Goal: Information Seeking & Learning: Learn about a topic

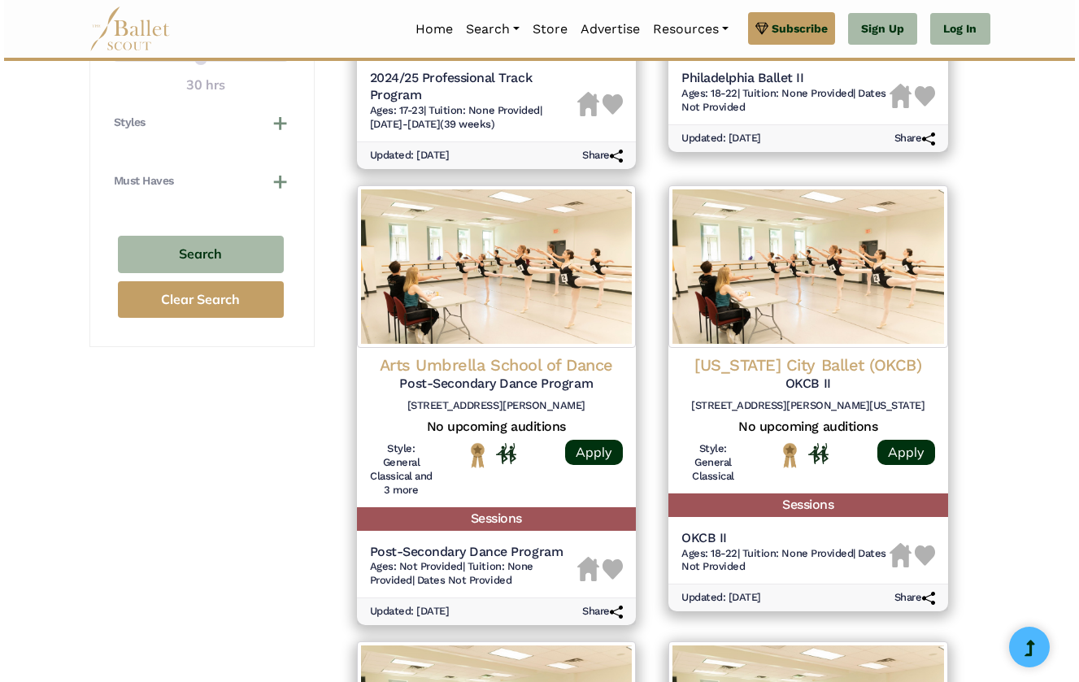
scroll to position [1106, 0]
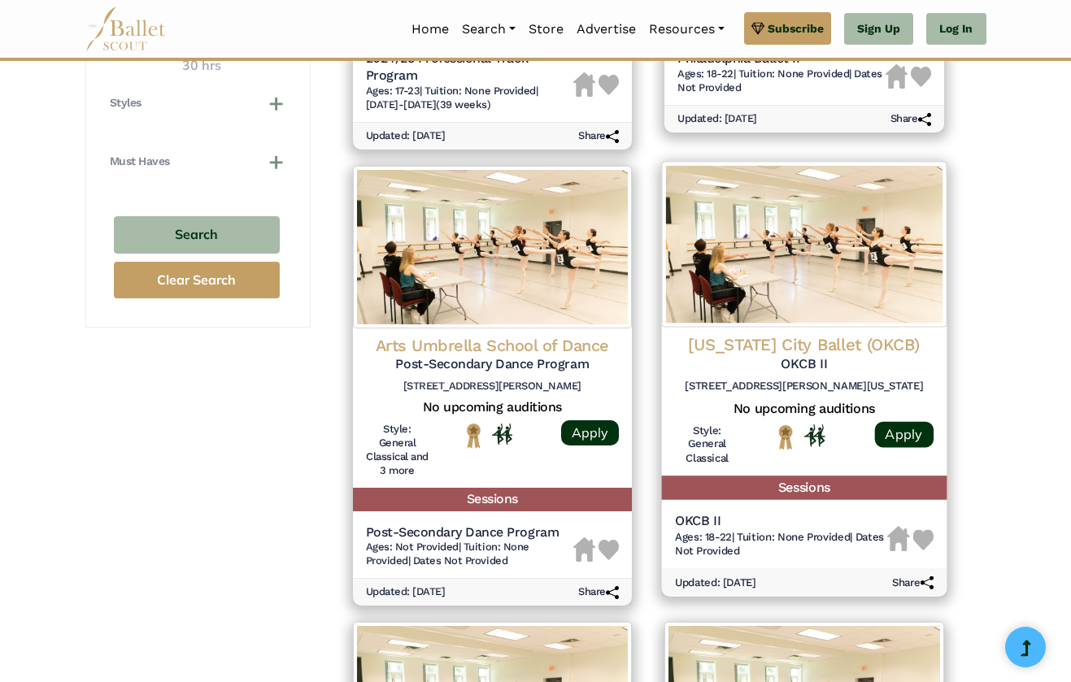
click at [832, 254] on img at bounding box center [804, 244] width 285 height 166
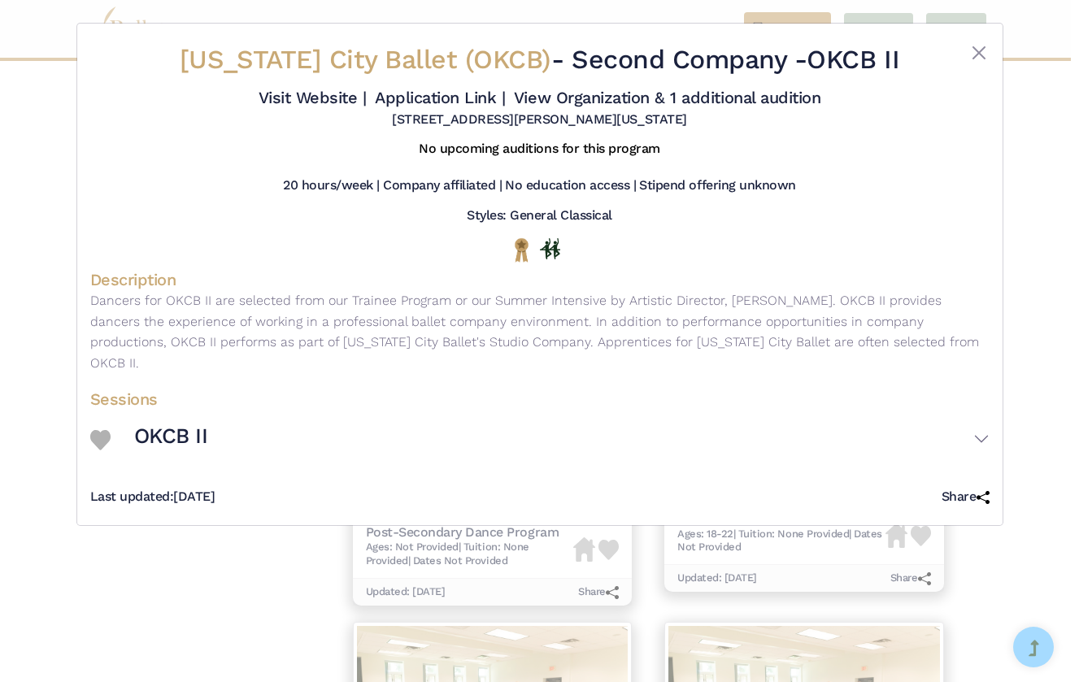
click at [974, 437] on button "OKCB II" at bounding box center [561, 439] width 855 height 47
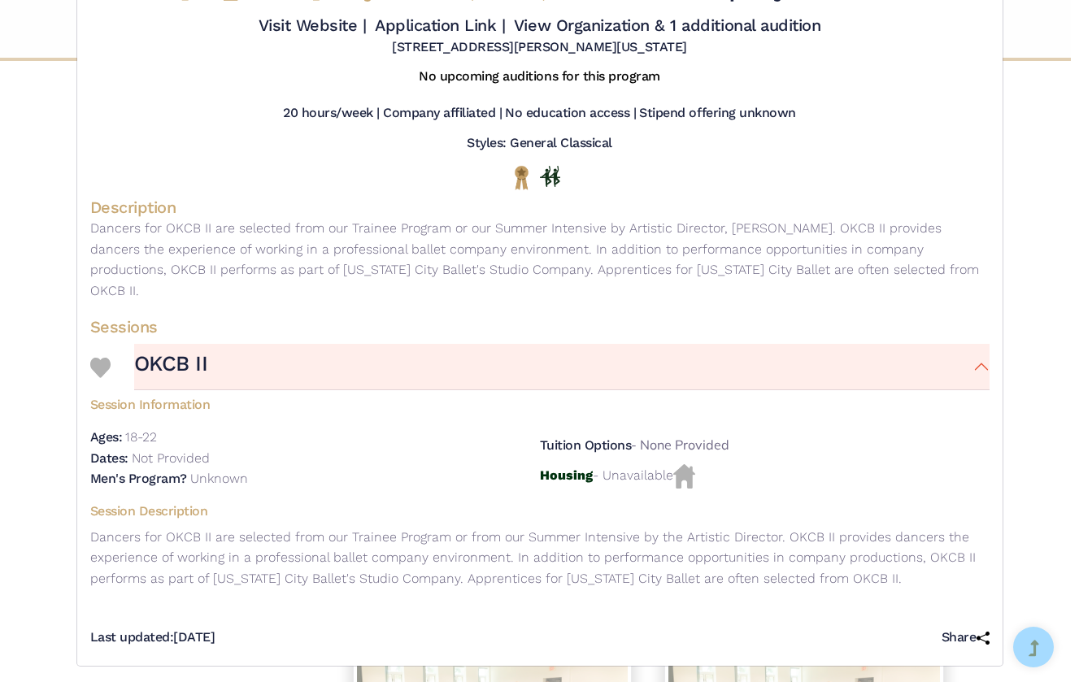
scroll to position [71, 0]
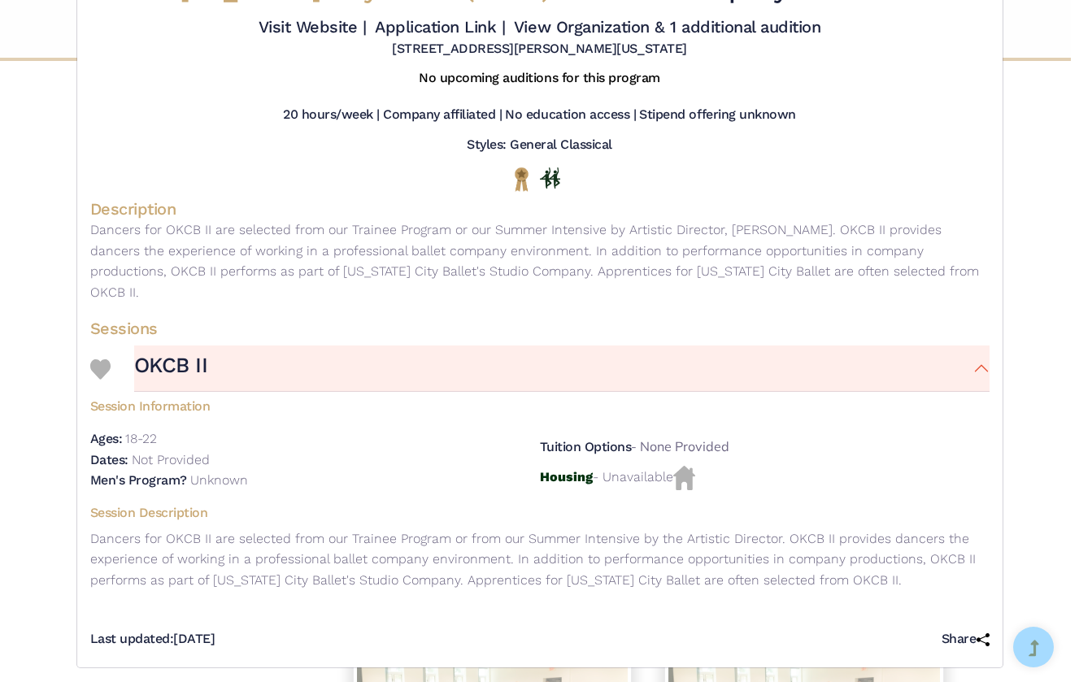
click at [1017, 444] on div "Oklahoma City Ballet (OKCB) - Second Company - OKCB II Visit Website | Applicat…" at bounding box center [539, 341] width 1079 height 682
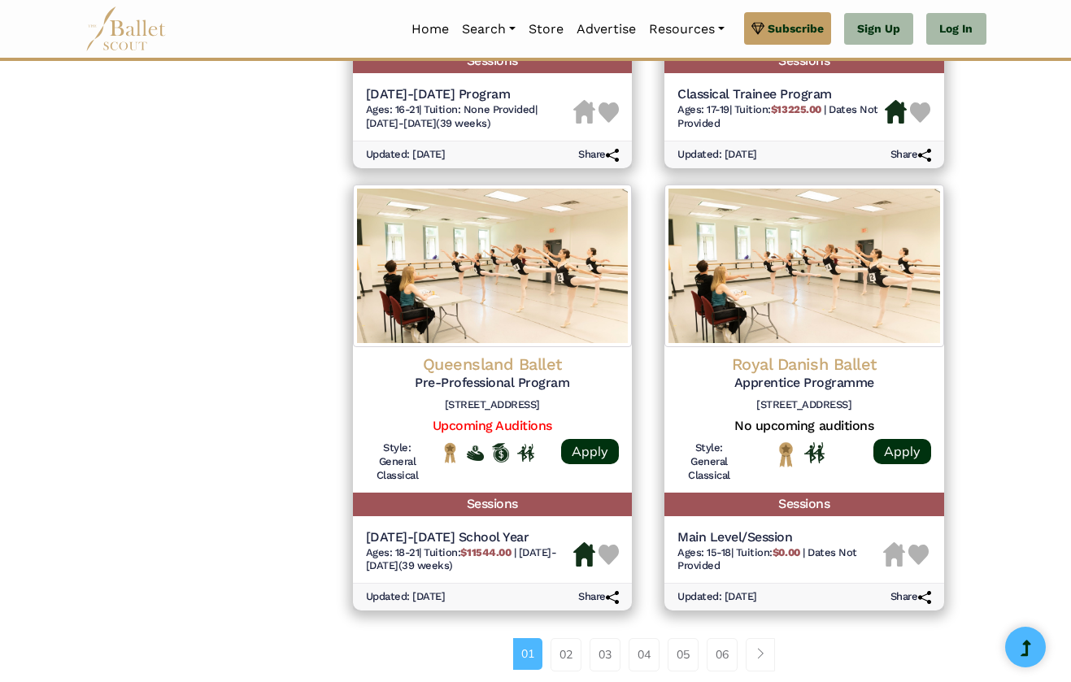
scroll to position [2044, 0]
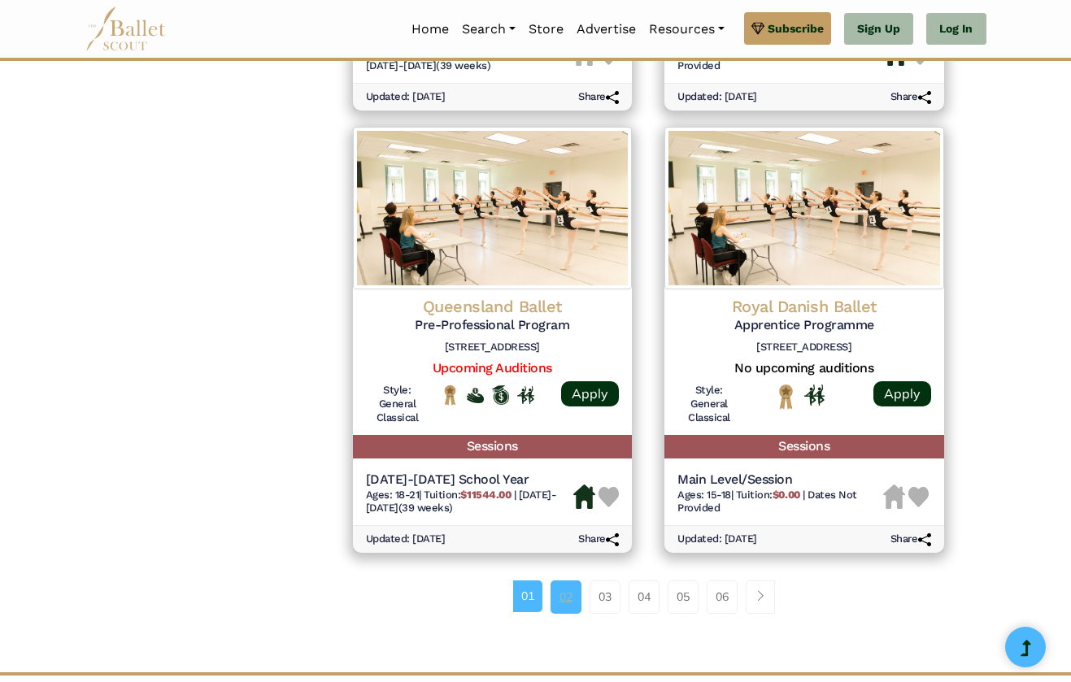
click at [566, 580] on link "02" at bounding box center [565, 596] width 31 height 33
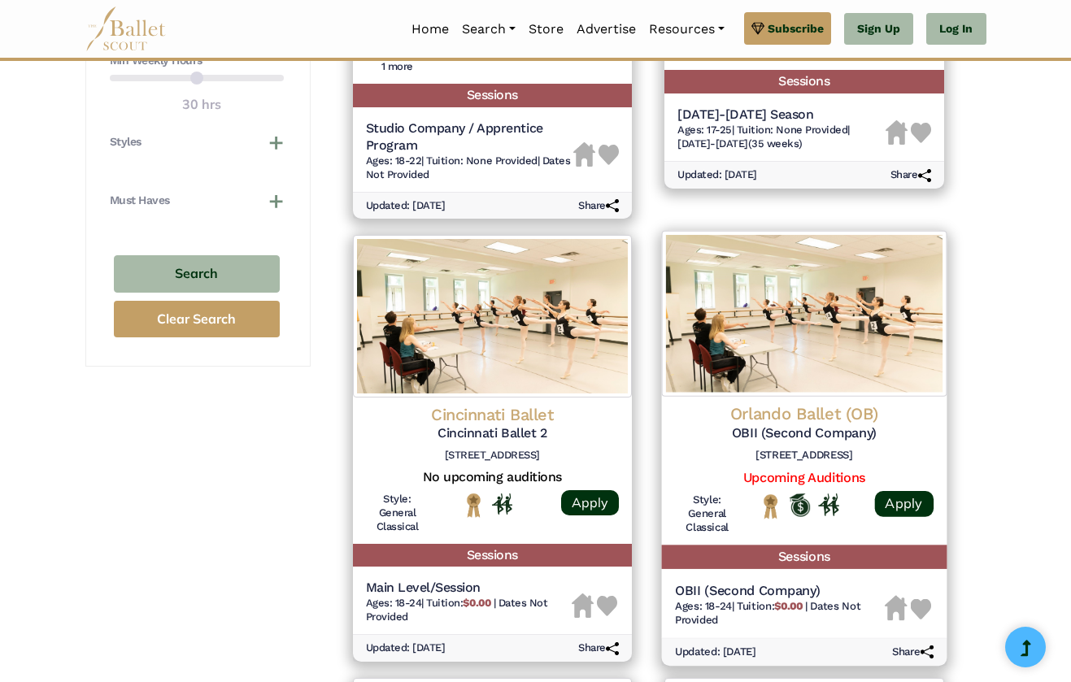
scroll to position [1081, 0]
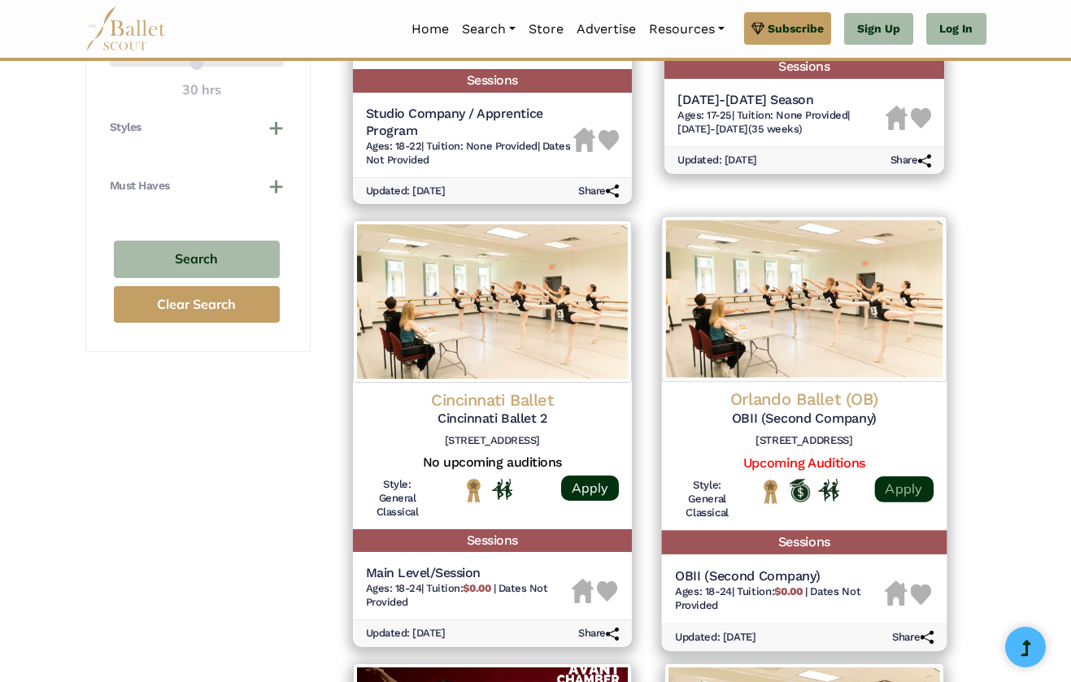
click at [903, 476] on link "Apply" at bounding box center [903, 489] width 59 height 26
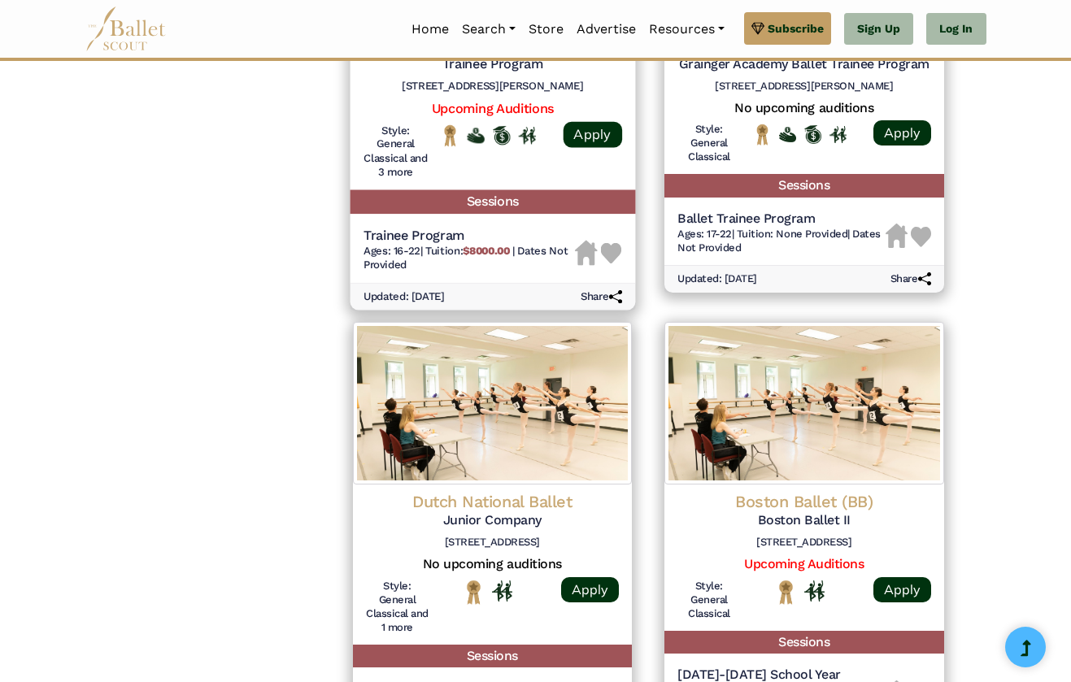
scroll to position [2106, 0]
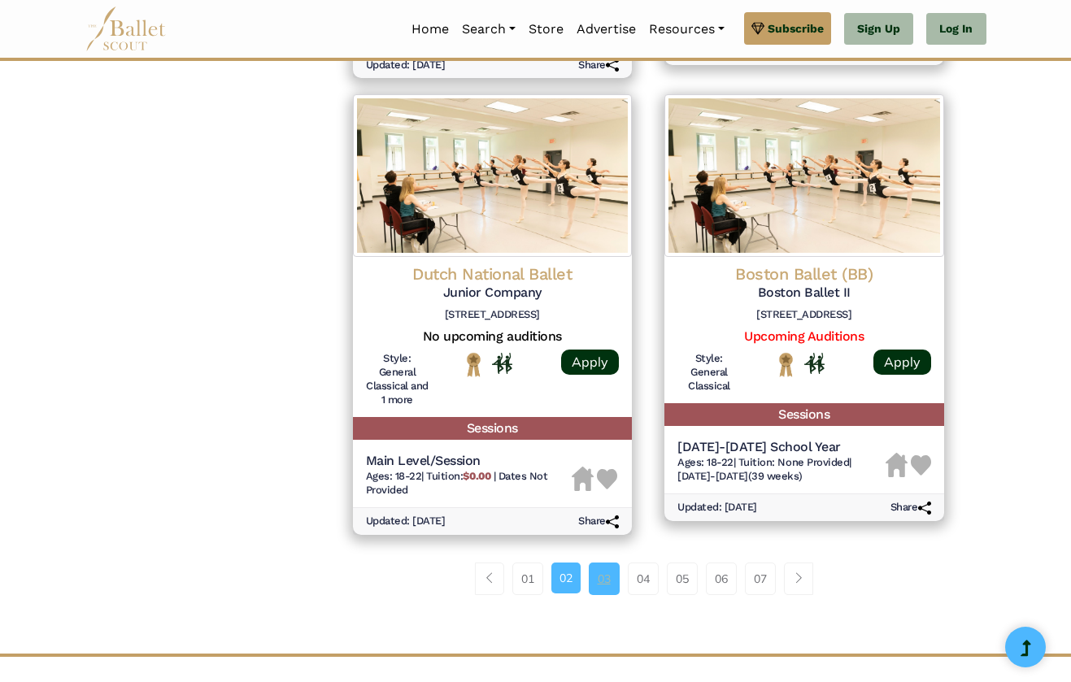
click at [602, 563] on link "03" at bounding box center [604, 579] width 31 height 33
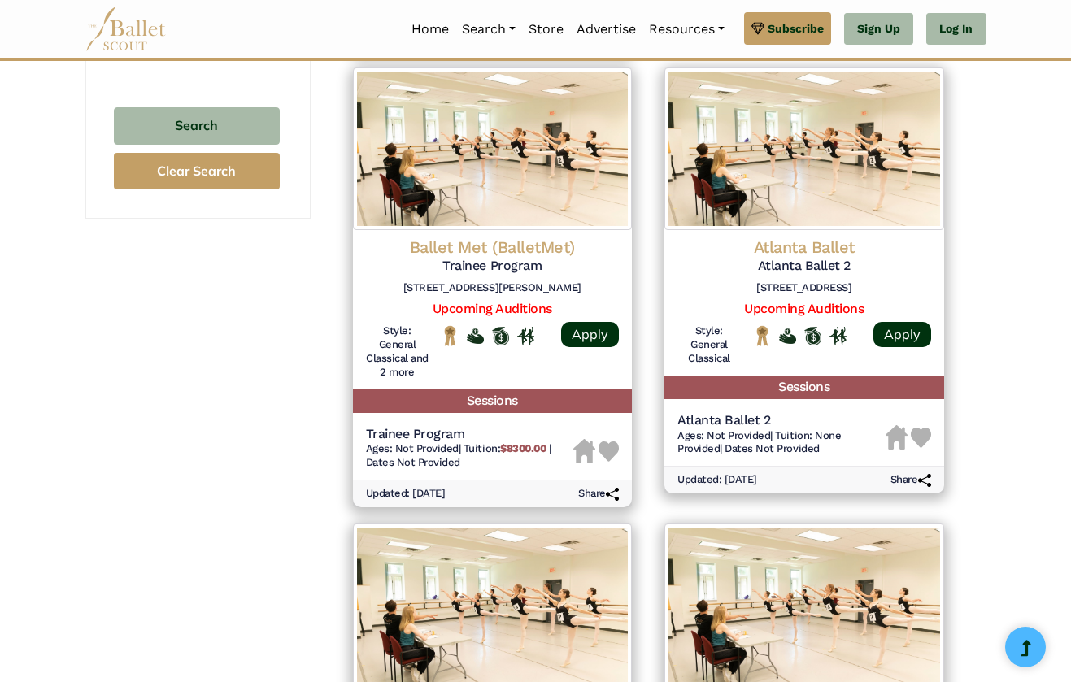
scroll to position [1217, 0]
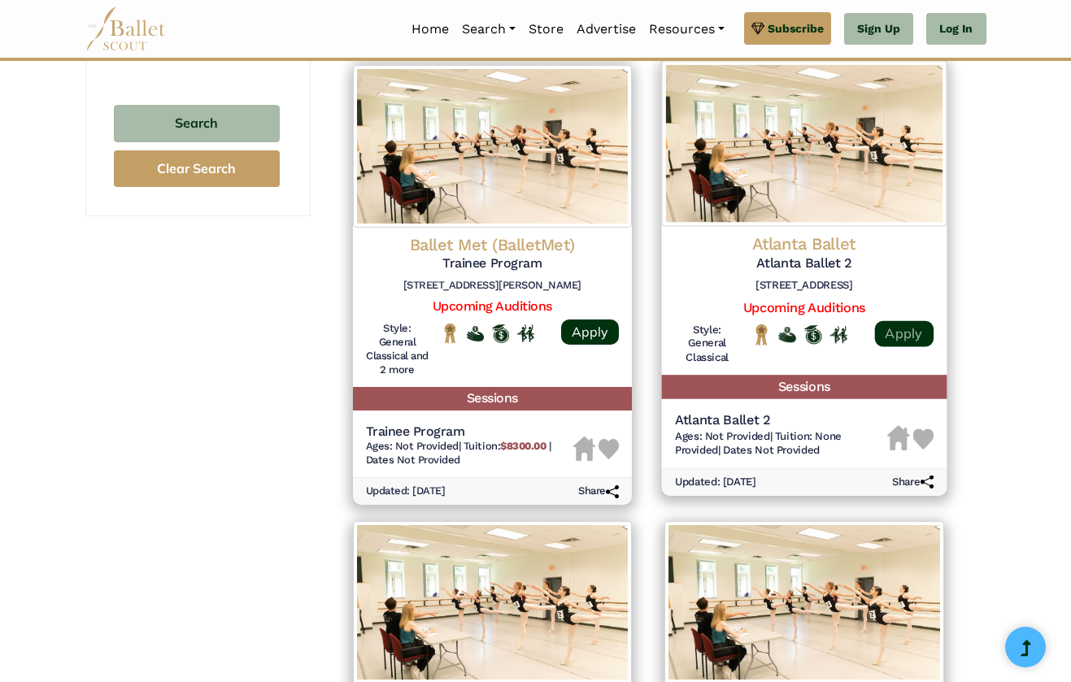
click at [900, 320] on link "Apply" at bounding box center [903, 333] width 59 height 26
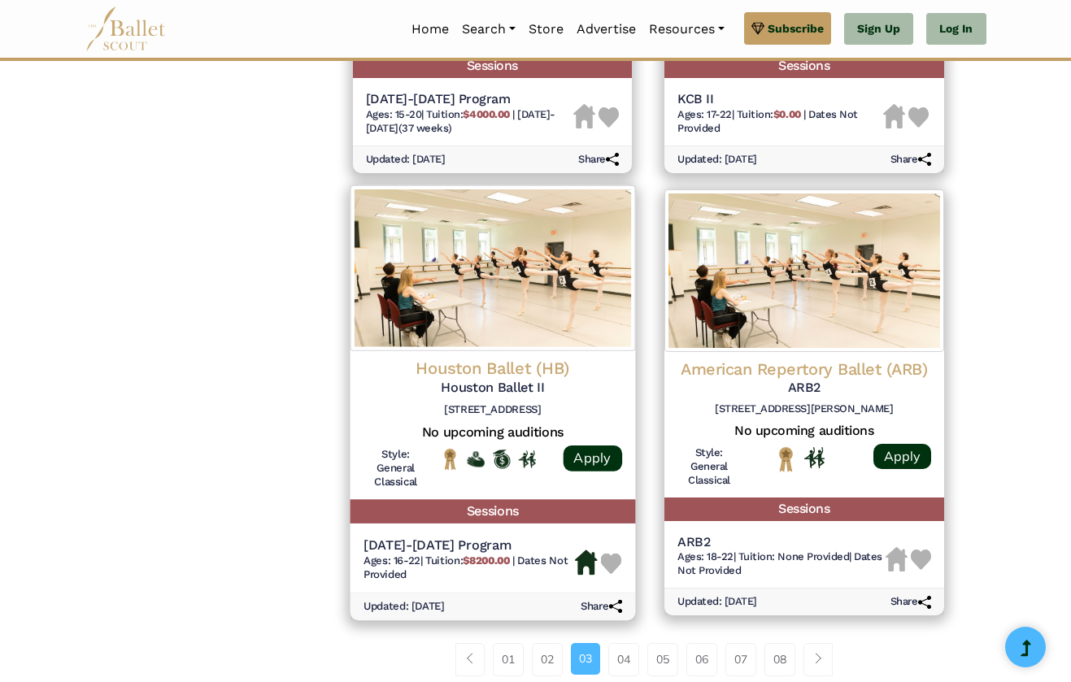
scroll to position [2009, 0]
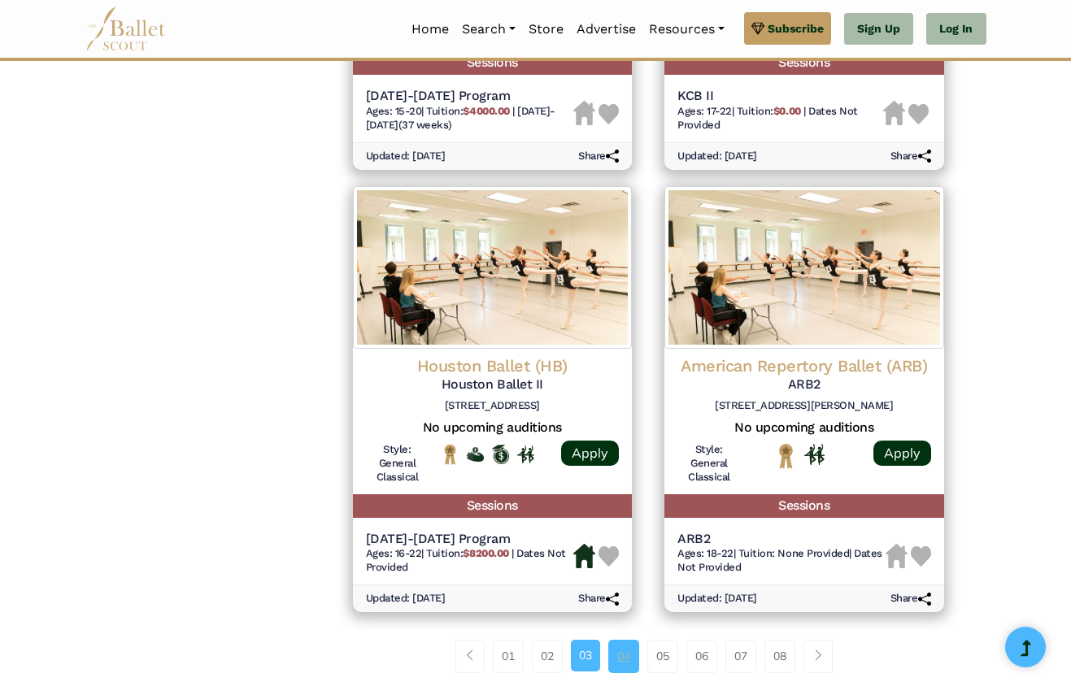
click at [619, 640] on link "04" at bounding box center [623, 656] width 31 height 33
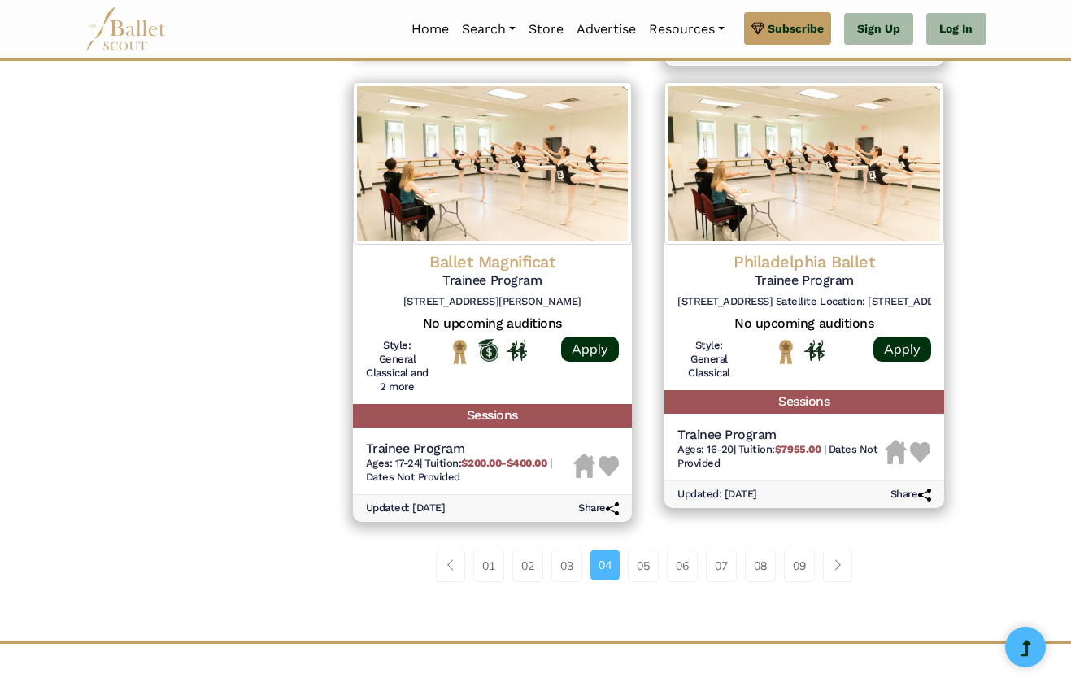
scroll to position [2116, 0]
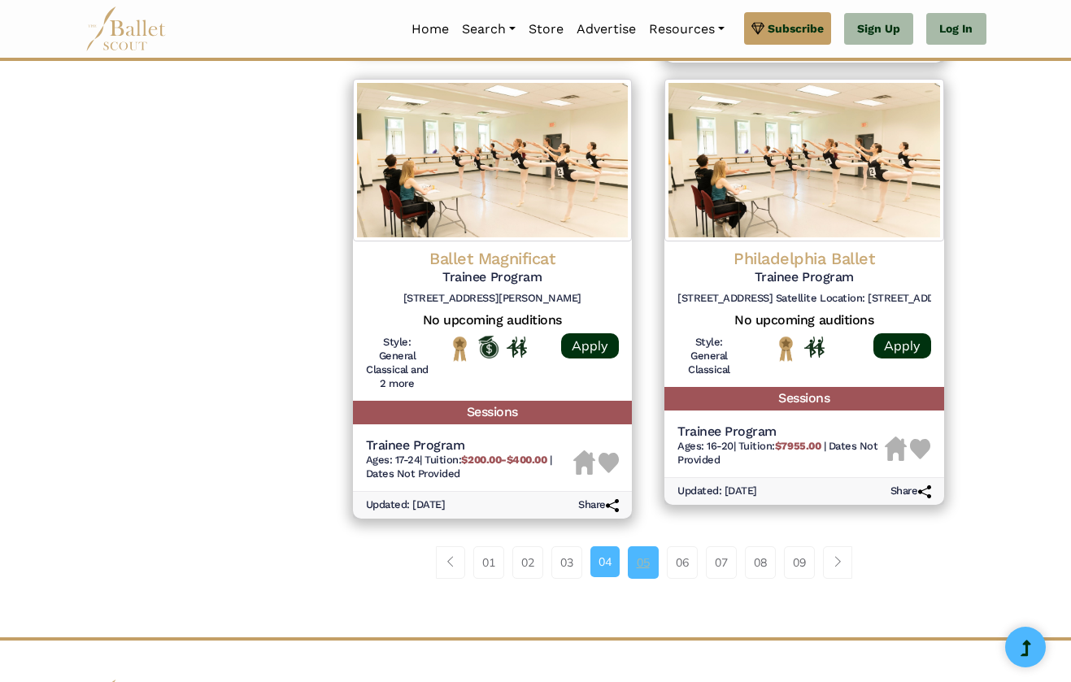
click at [641, 546] on link "05" at bounding box center [643, 562] width 31 height 33
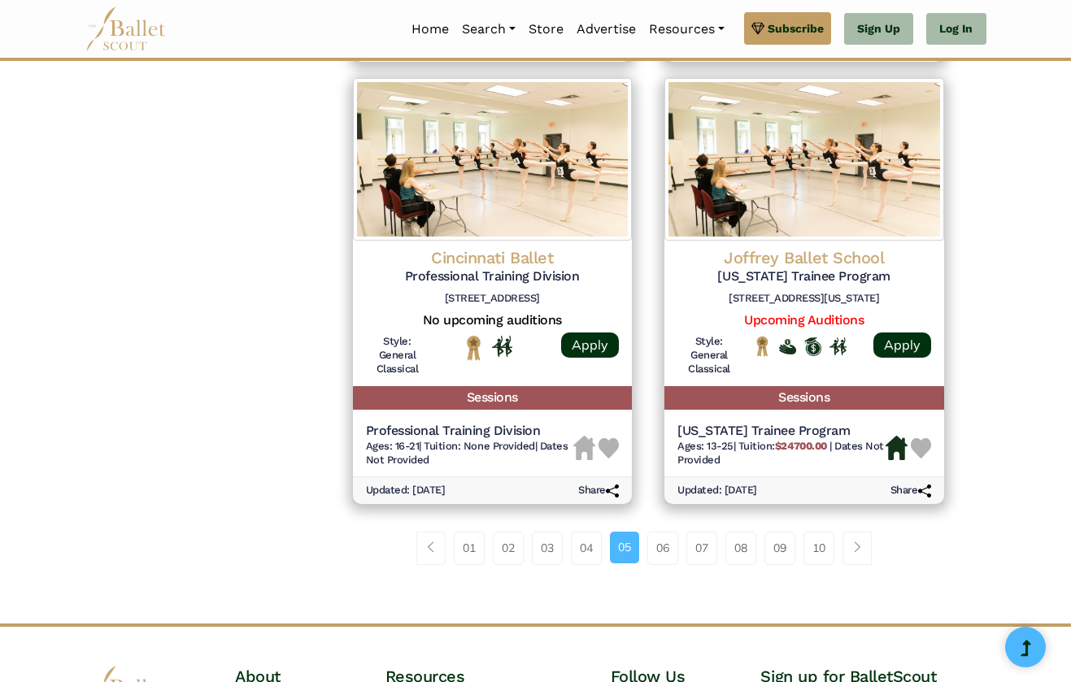
scroll to position [2093, 0]
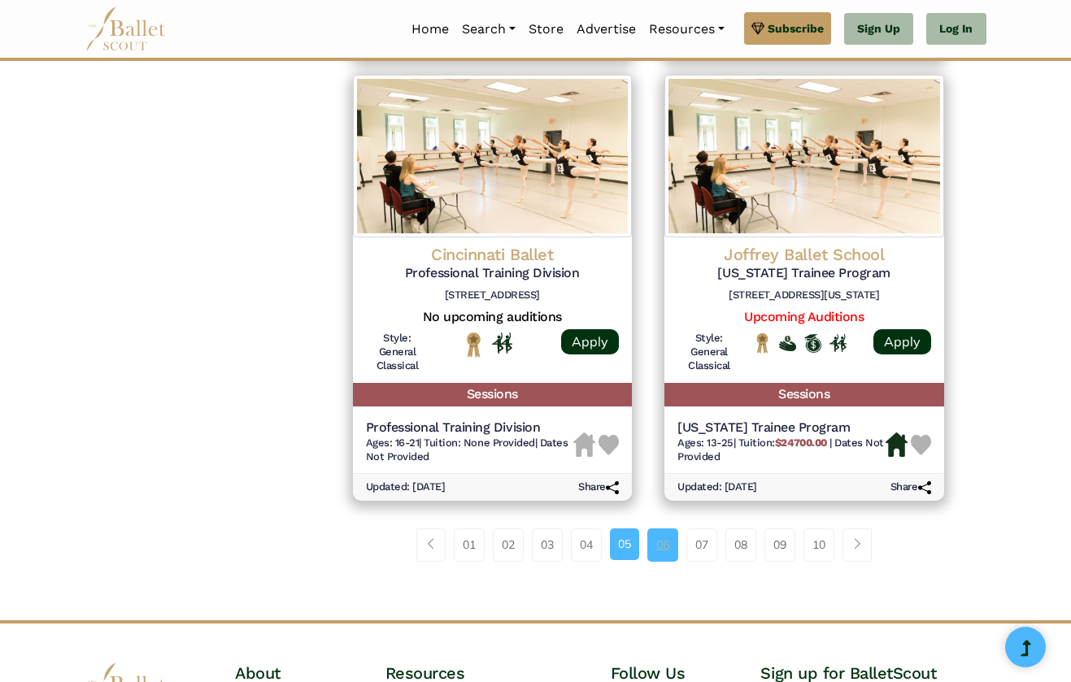
click at [667, 528] on link "06" at bounding box center [662, 544] width 31 height 33
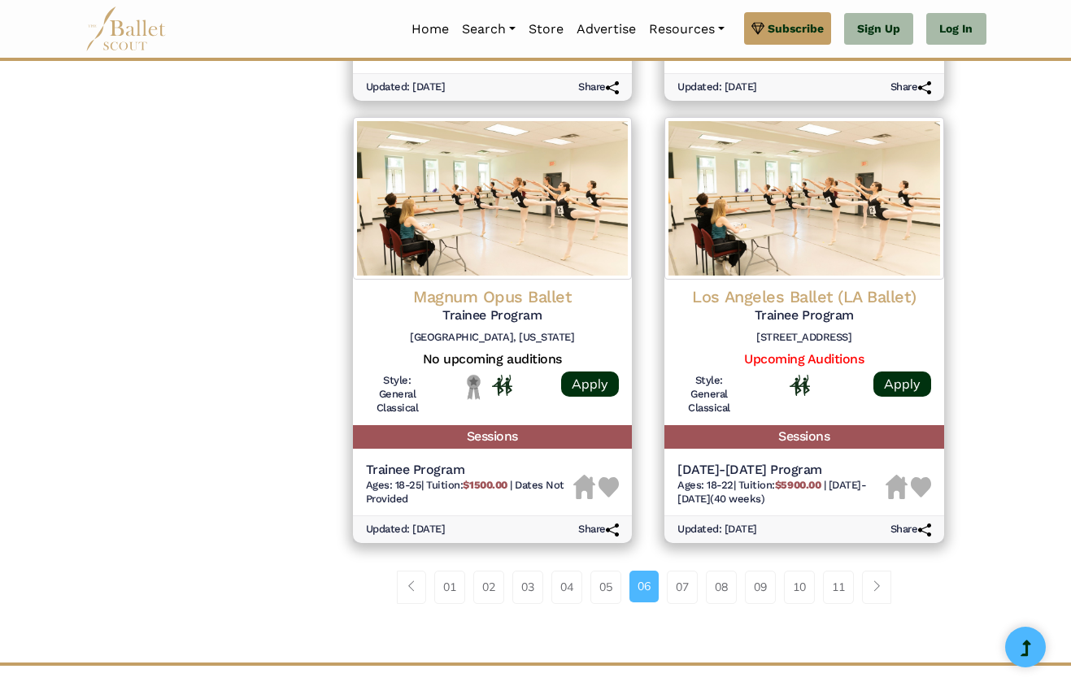
scroll to position [2095, 0]
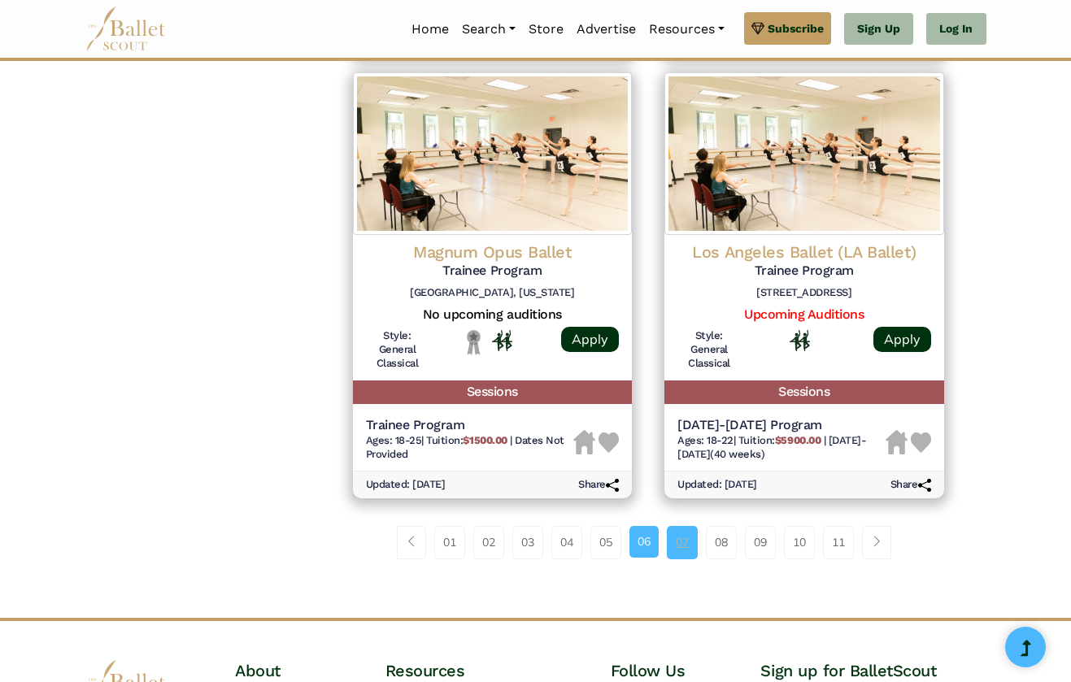
click at [677, 526] on link "07" at bounding box center [682, 542] width 31 height 33
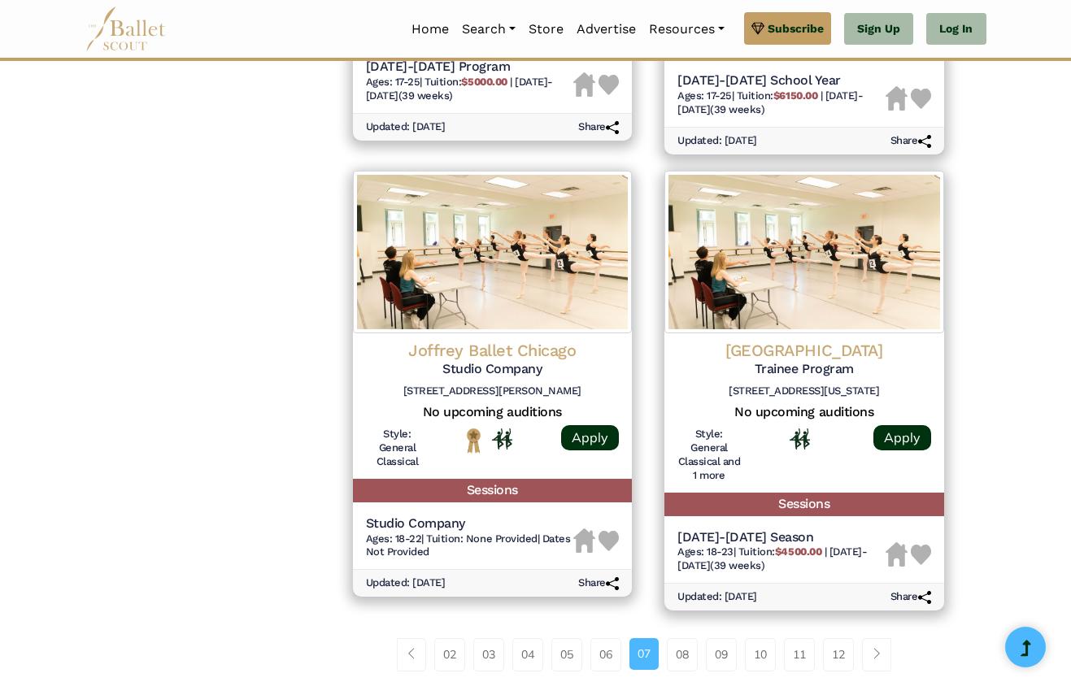
scroll to position [2013, 0]
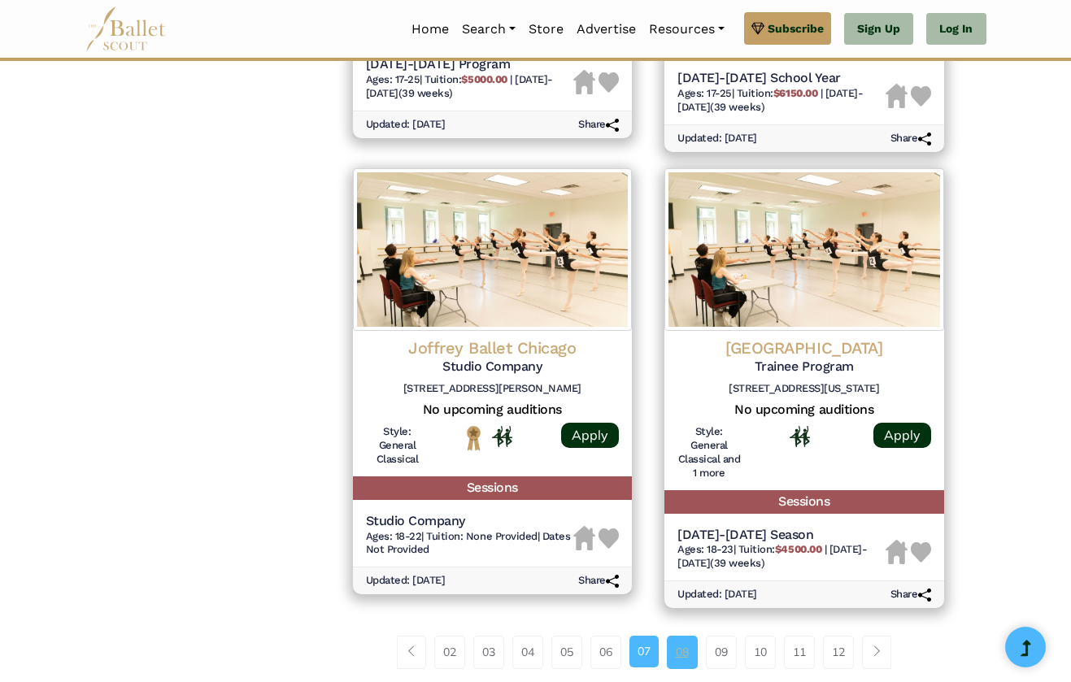
click at [678, 636] on link "08" at bounding box center [682, 652] width 31 height 33
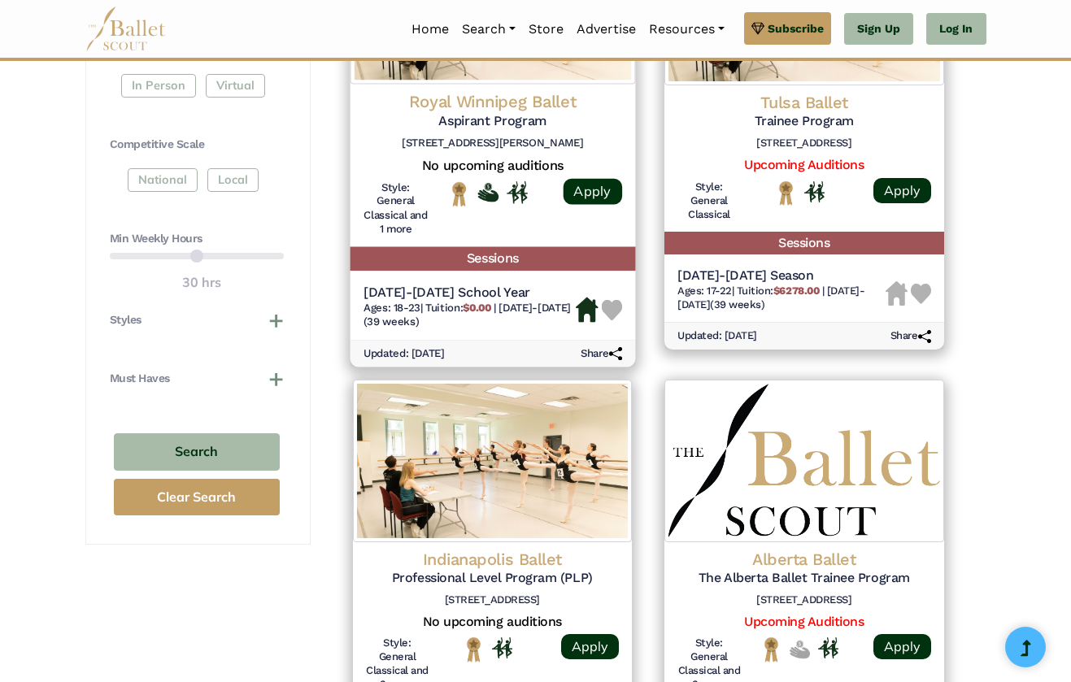
scroll to position [1019, 0]
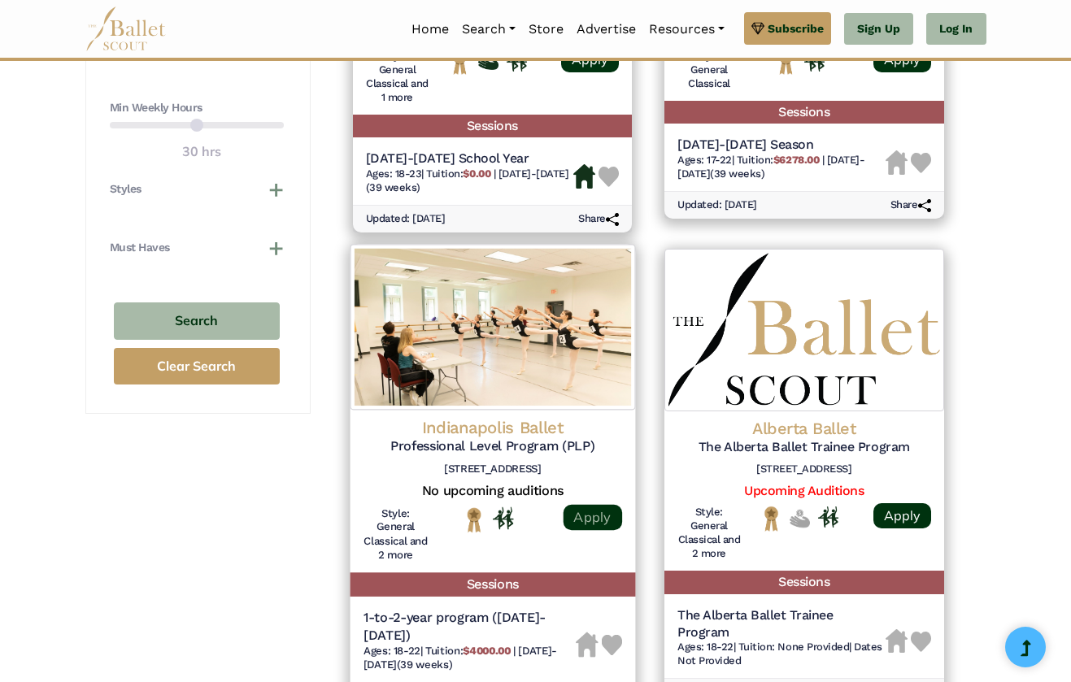
click at [581, 504] on link "Apply" at bounding box center [592, 517] width 59 height 26
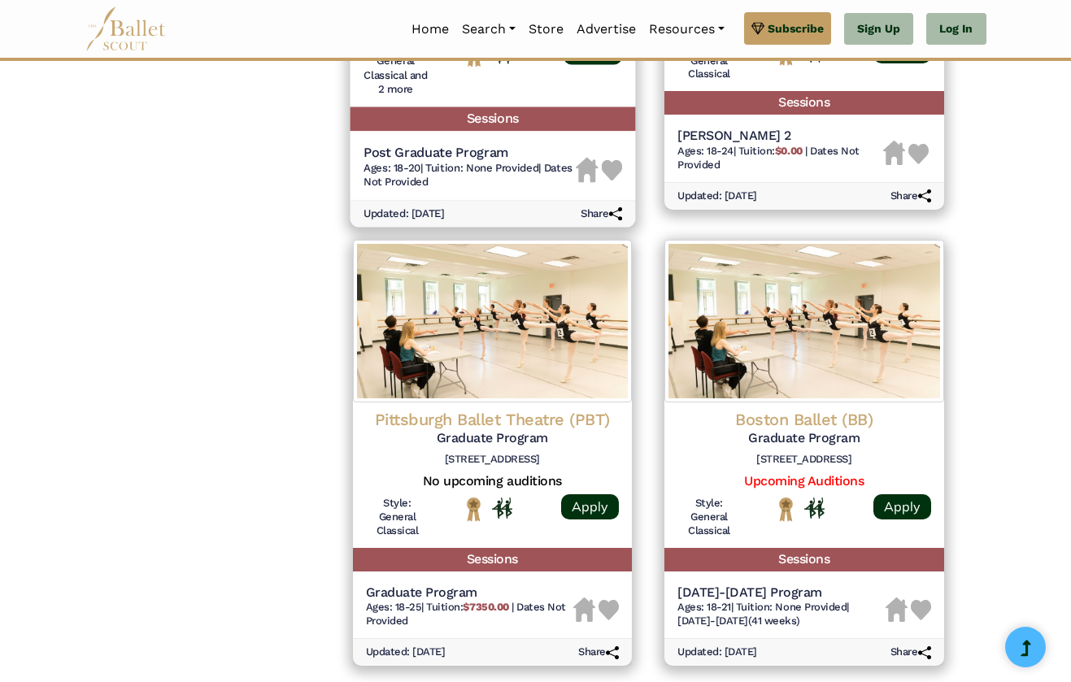
scroll to position [2101, 0]
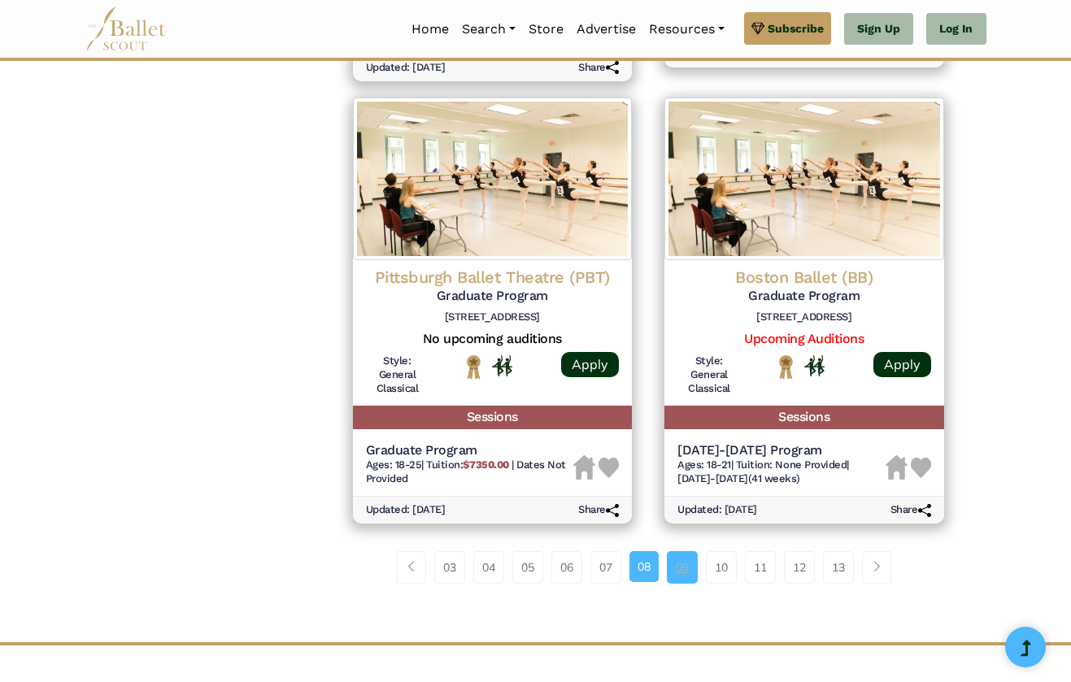
click at [675, 551] on link "09" at bounding box center [682, 567] width 31 height 33
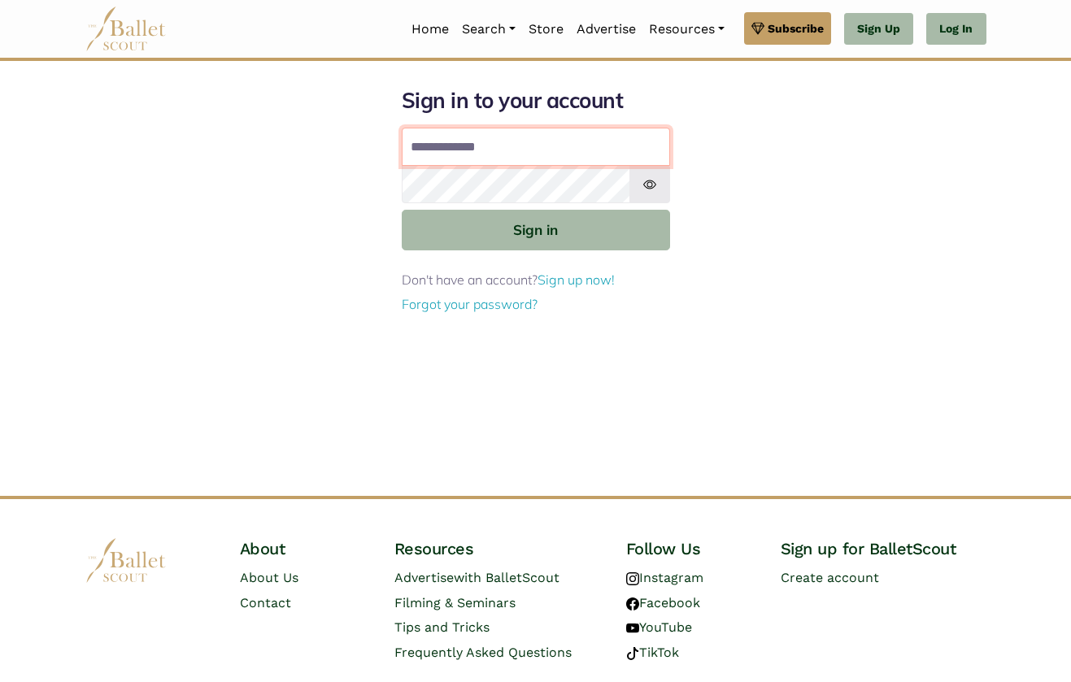
type input "**********"
click at [535, 228] on button "Sign in" at bounding box center [536, 230] width 268 height 40
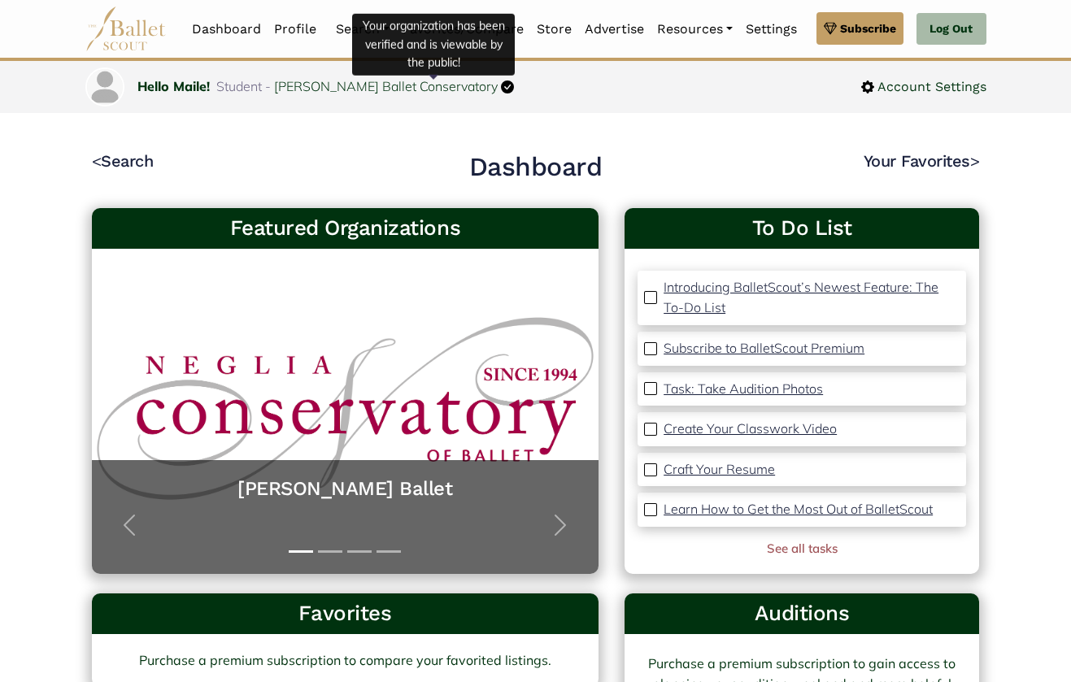
click at [501, 86] on img at bounding box center [507, 86] width 13 height 13
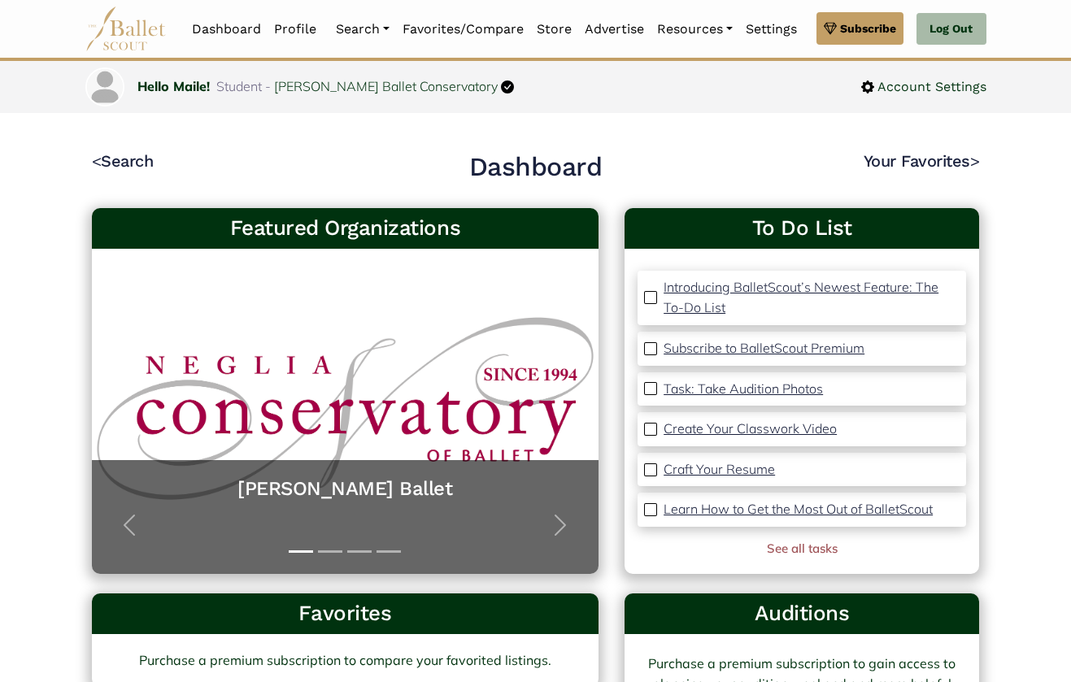
click at [556, 107] on nav "Hello Maile! Student - Cary Ballet Conservatory Account Settings" at bounding box center [535, 87] width 1071 height 52
click at [804, 550] on link "See all tasks" at bounding box center [802, 548] width 71 height 15
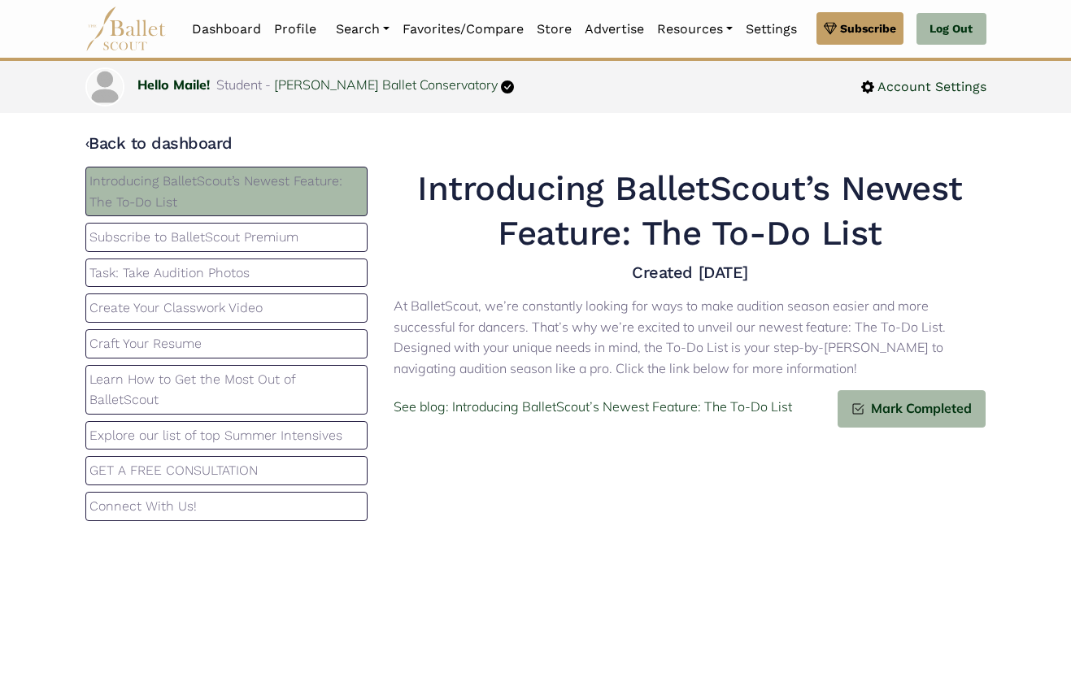
click at [499, 378] on div "At BalletScout, we’re constantly looking for ways to make audition season easie…" at bounding box center [689, 339] width 592 height 100
click at [285, 25] on link "Profile" at bounding box center [294, 29] width 55 height 34
click at [473, 263] on h4 "Created [DATE]" at bounding box center [689, 272] width 592 height 21
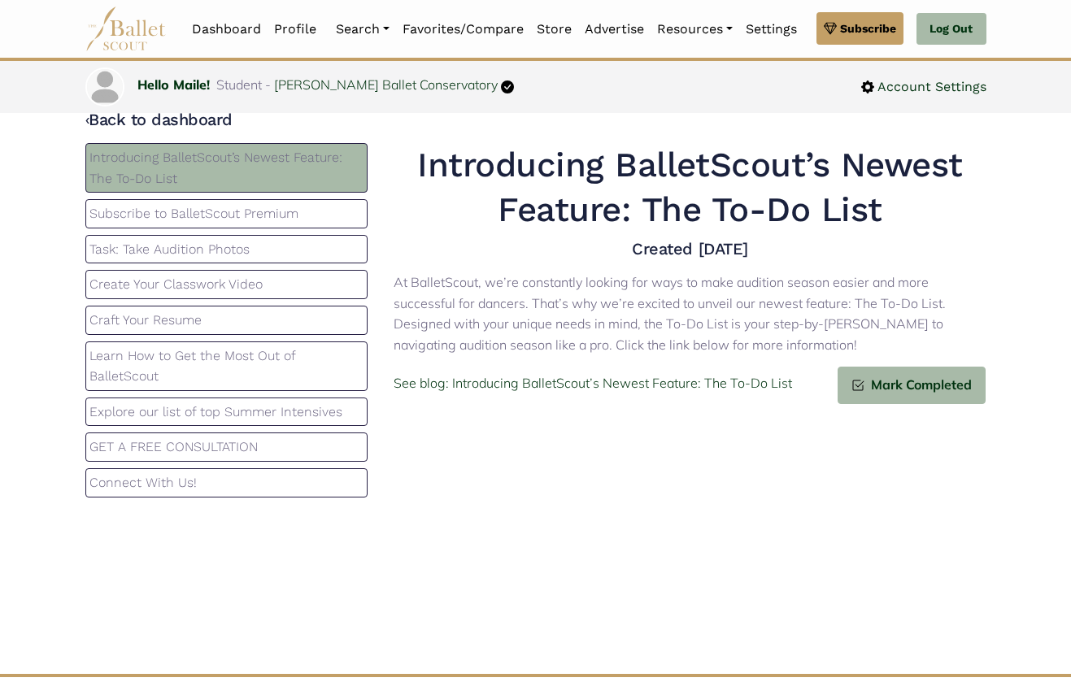
scroll to position [24, 0]
click at [428, 237] on h4 "Created [DATE]" at bounding box center [689, 247] width 592 height 21
click at [318, 241] on p "Task: Take Audition Photos" at bounding box center [226, 248] width 275 height 21
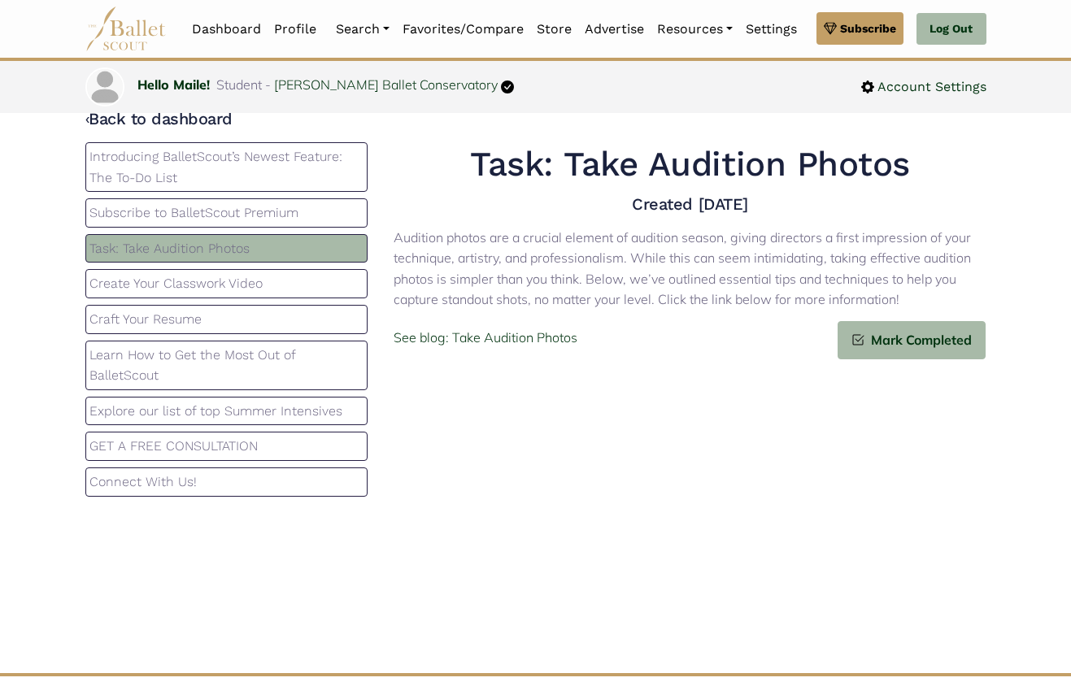
click at [307, 280] on p "Create Your Classwork Video" at bounding box center [226, 283] width 275 height 21
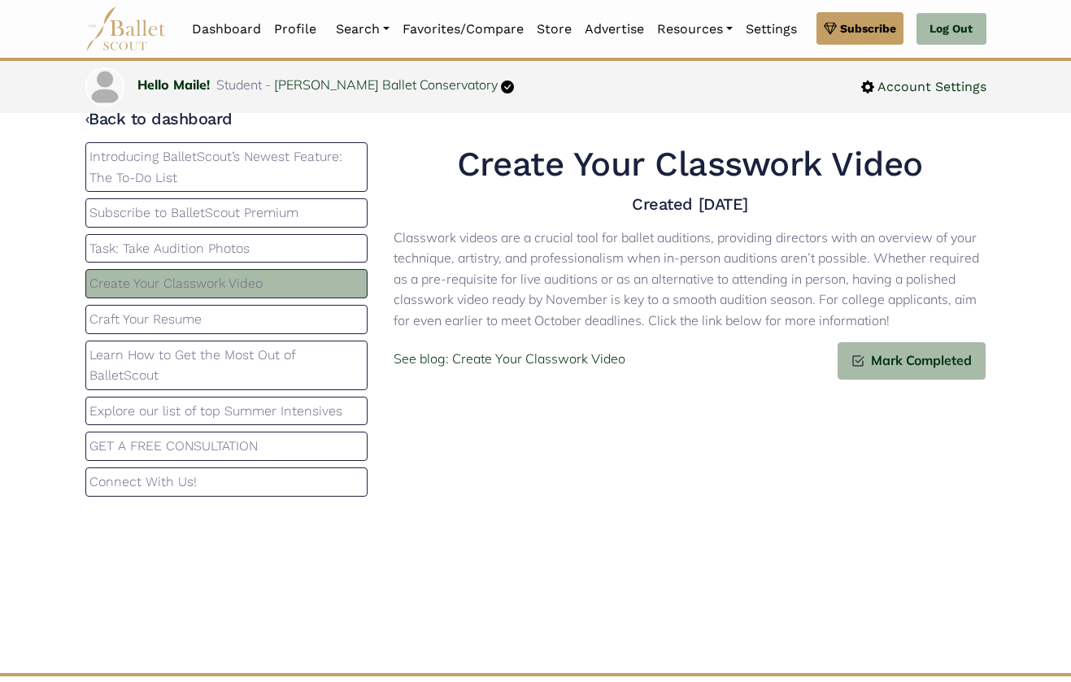
click at [307, 315] on p "Craft Your Resume" at bounding box center [226, 319] width 275 height 21
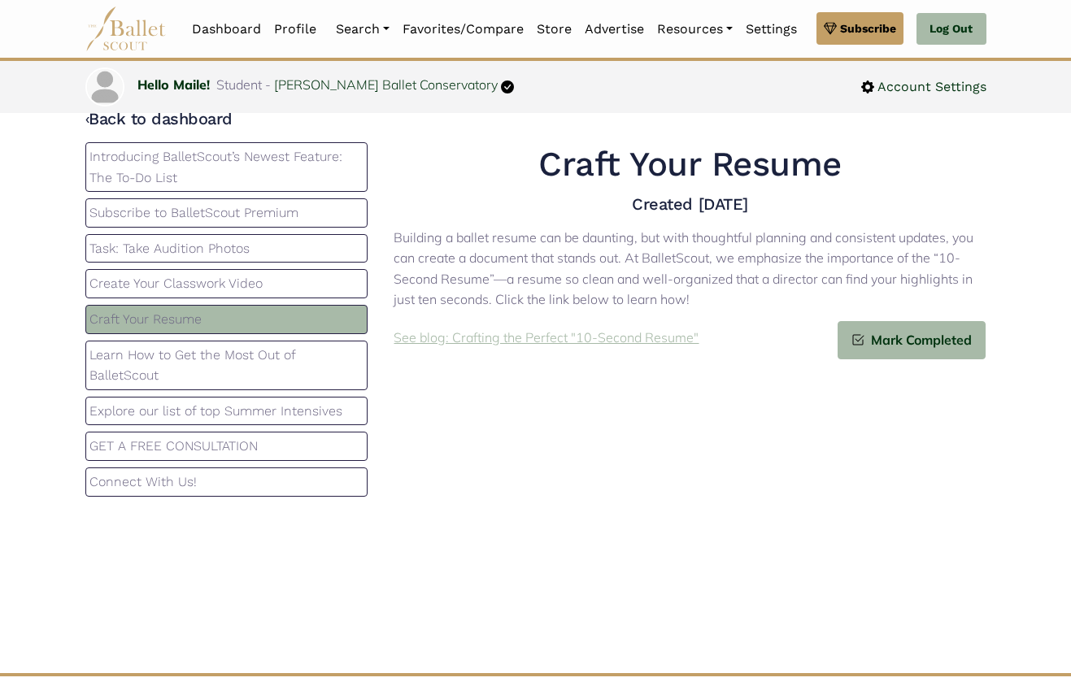
click at [548, 338] on p "See blog: Crafting the Perfect "10-Second Resume"" at bounding box center [545, 338] width 305 height 21
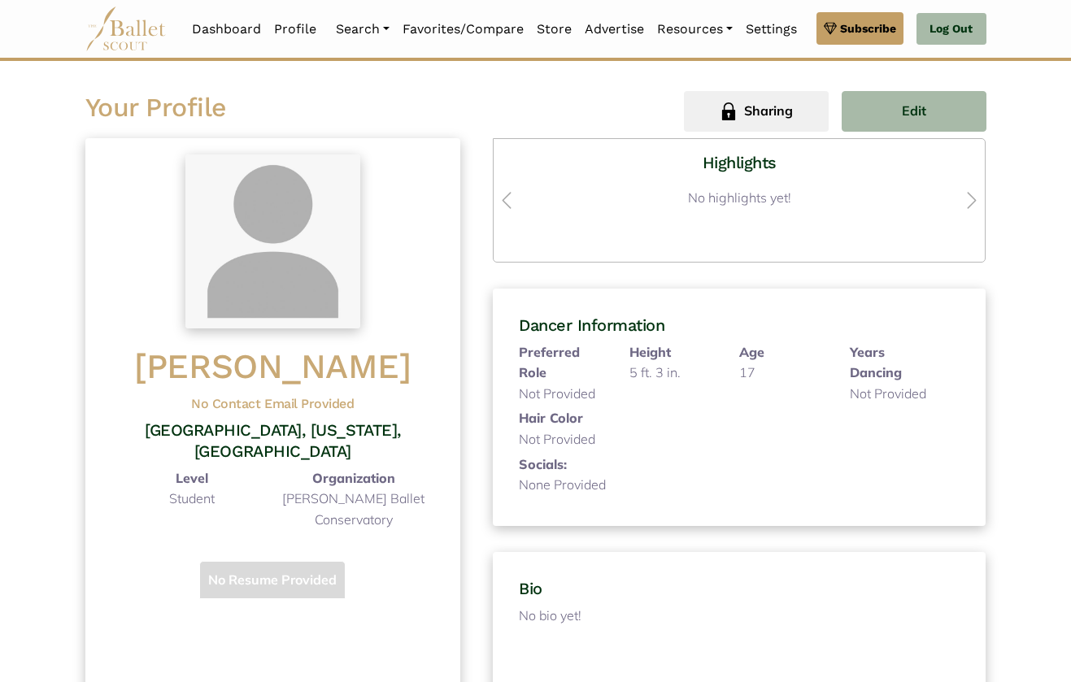
scroll to position [27, 0]
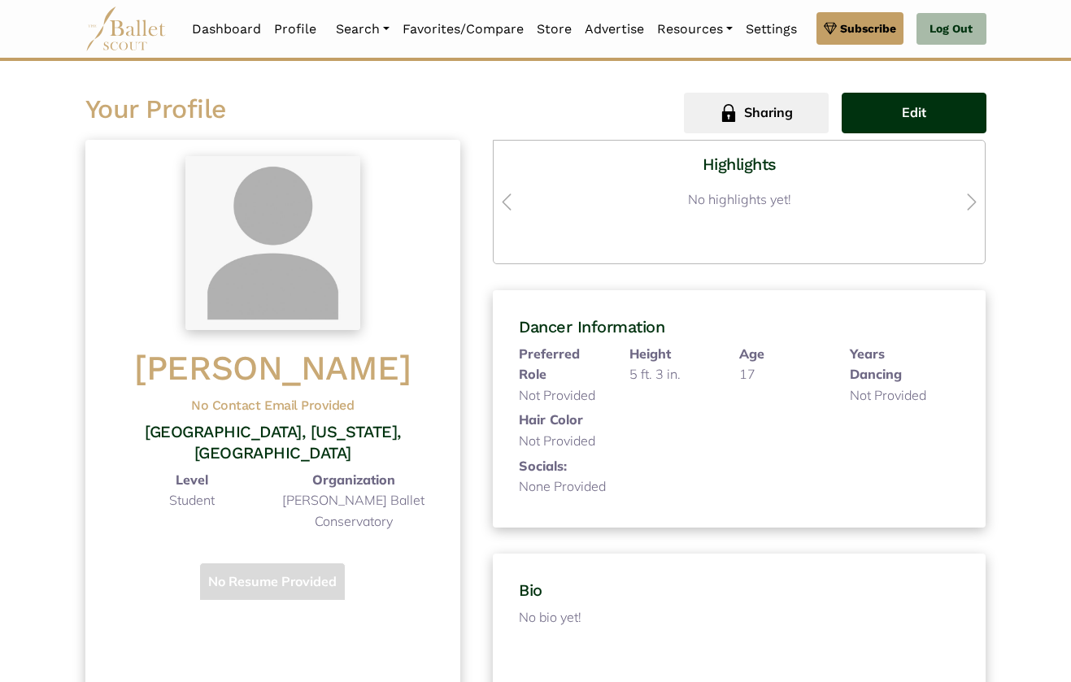
click at [935, 114] on button "Edit" at bounding box center [913, 113] width 145 height 41
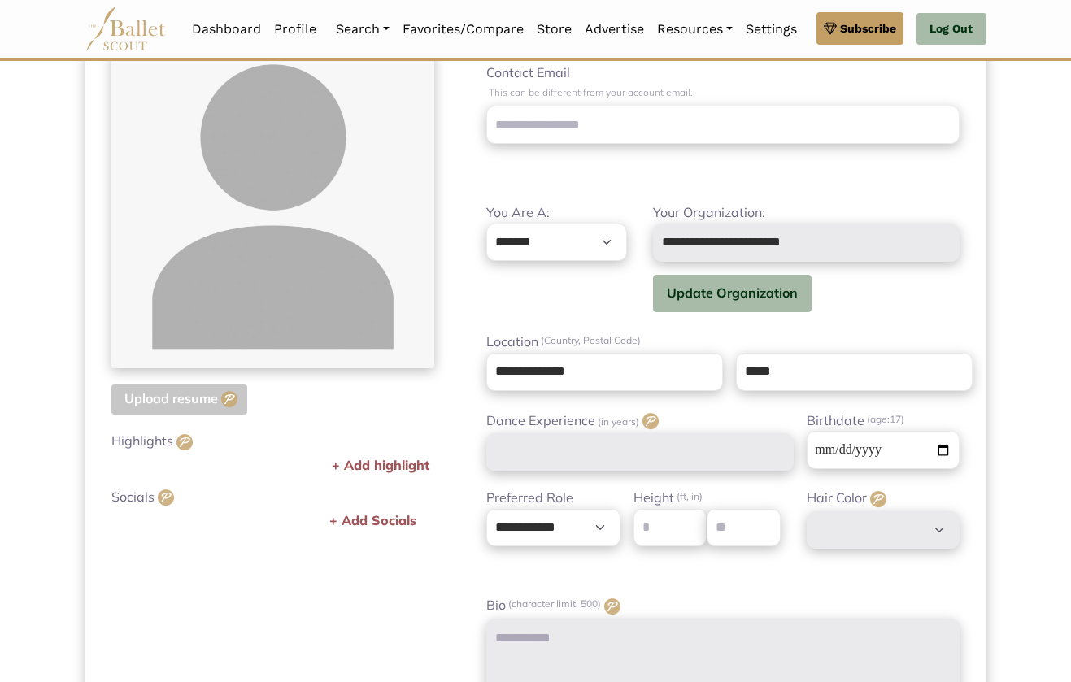
scroll to position [218, 0]
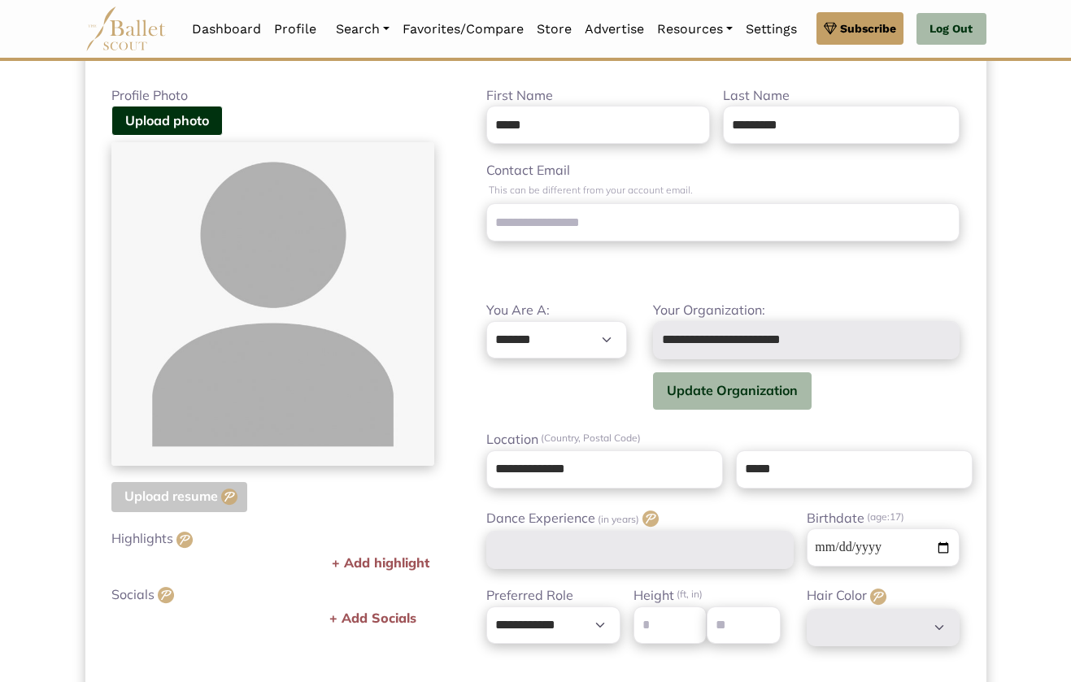
click at [625, 286] on div "**********" at bounding box center [722, 461] width 525 height 753
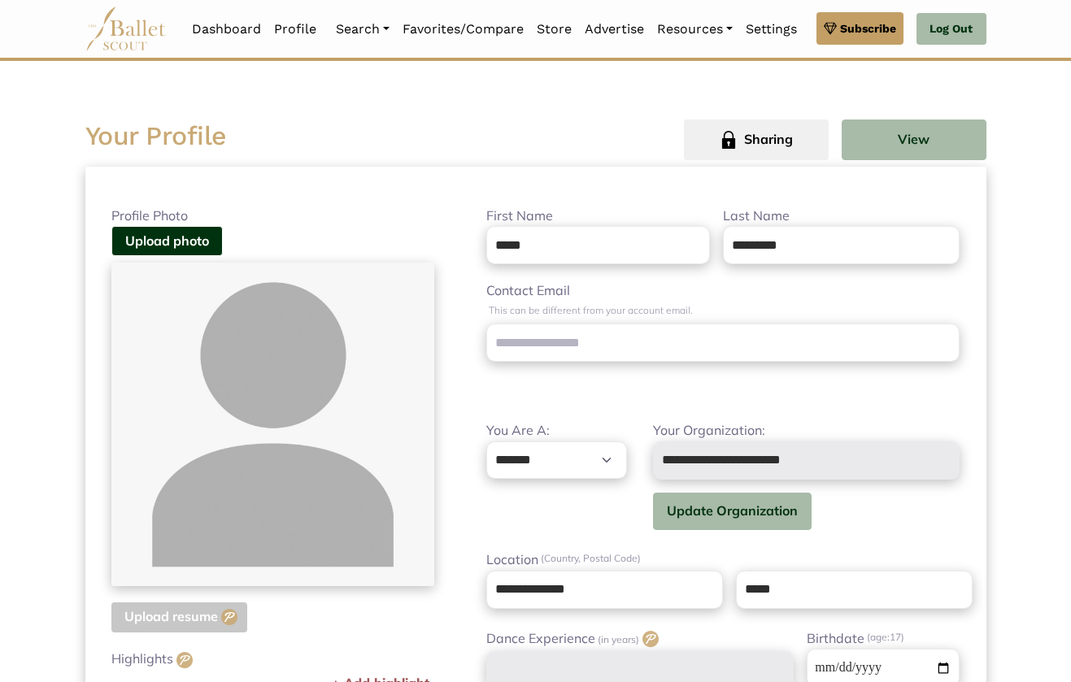
scroll to position [0, 0]
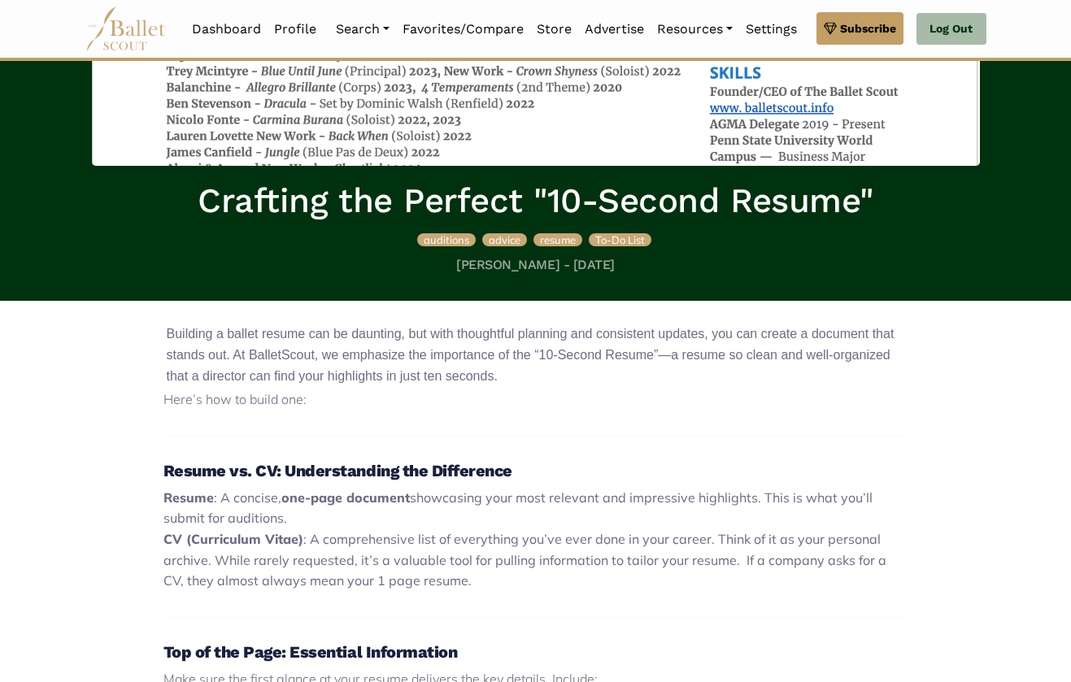
scroll to position [549, 0]
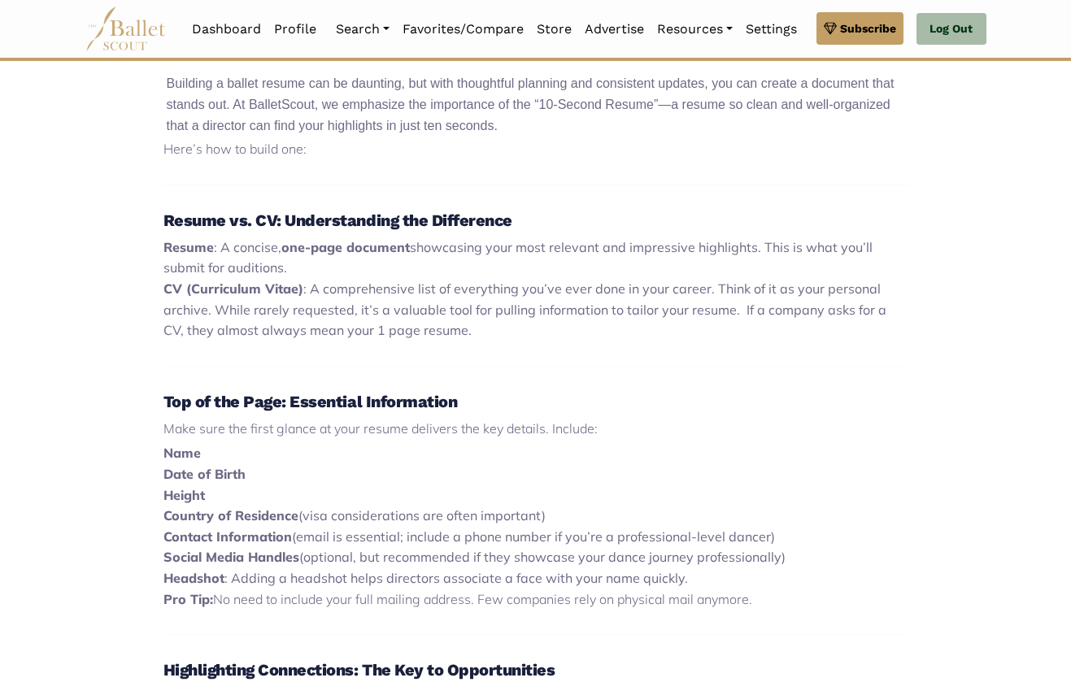
click at [249, 282] on strong "CV (Curriculum Vitae)" at bounding box center [233, 288] width 140 height 16
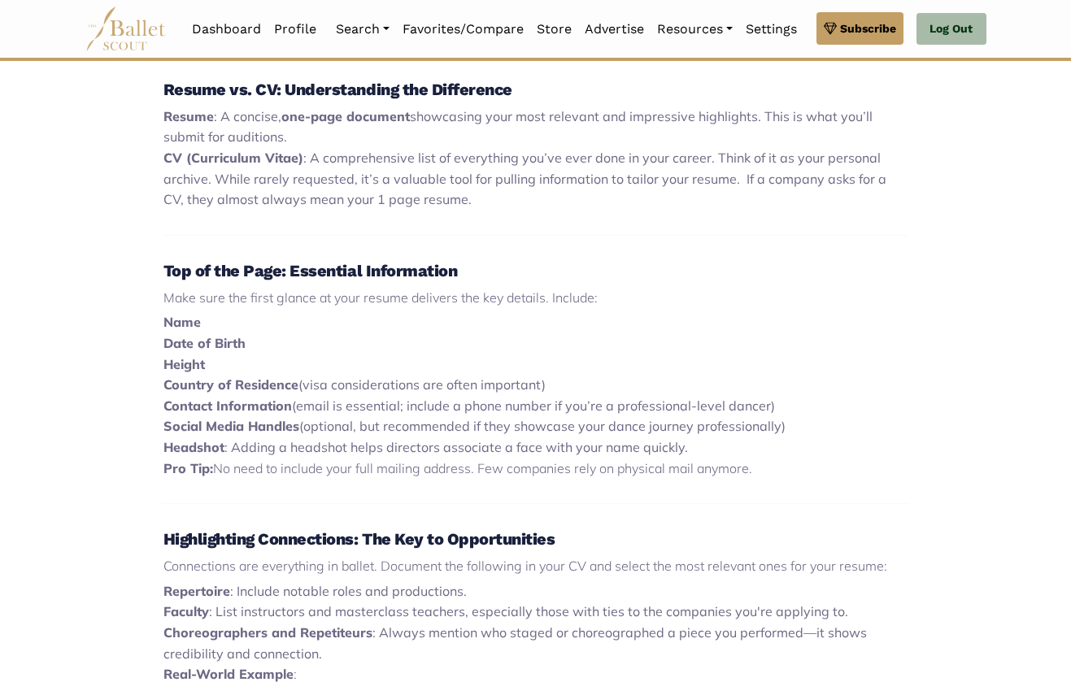
scroll to position [668, 0]
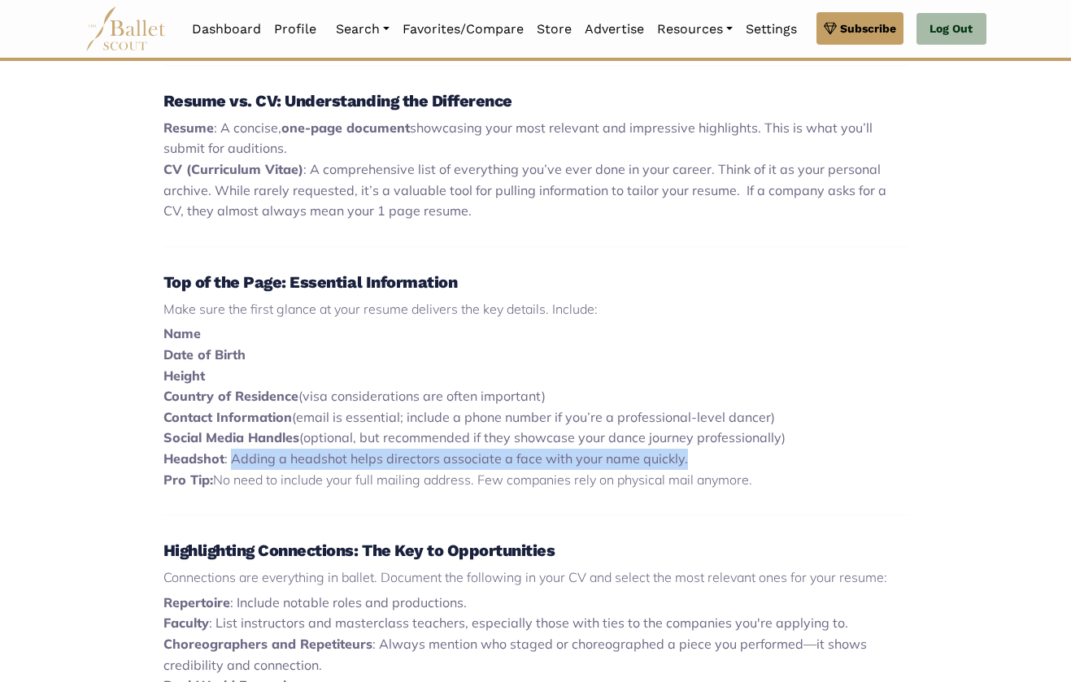
drag, startPoint x: 230, startPoint y: 446, endPoint x: 723, endPoint y: 453, distance: 492.7
click at [723, 453] on li "Headshot : Adding a headshot helps directors associate a face with your name qu…" at bounding box center [535, 459] width 745 height 21
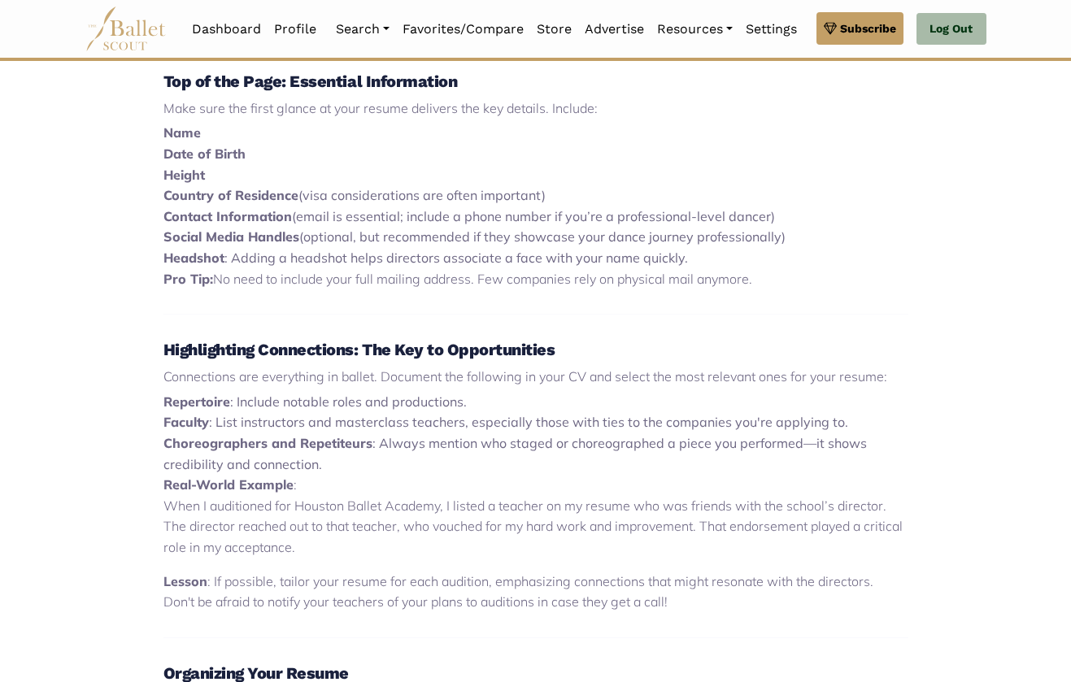
scroll to position [872, 0]
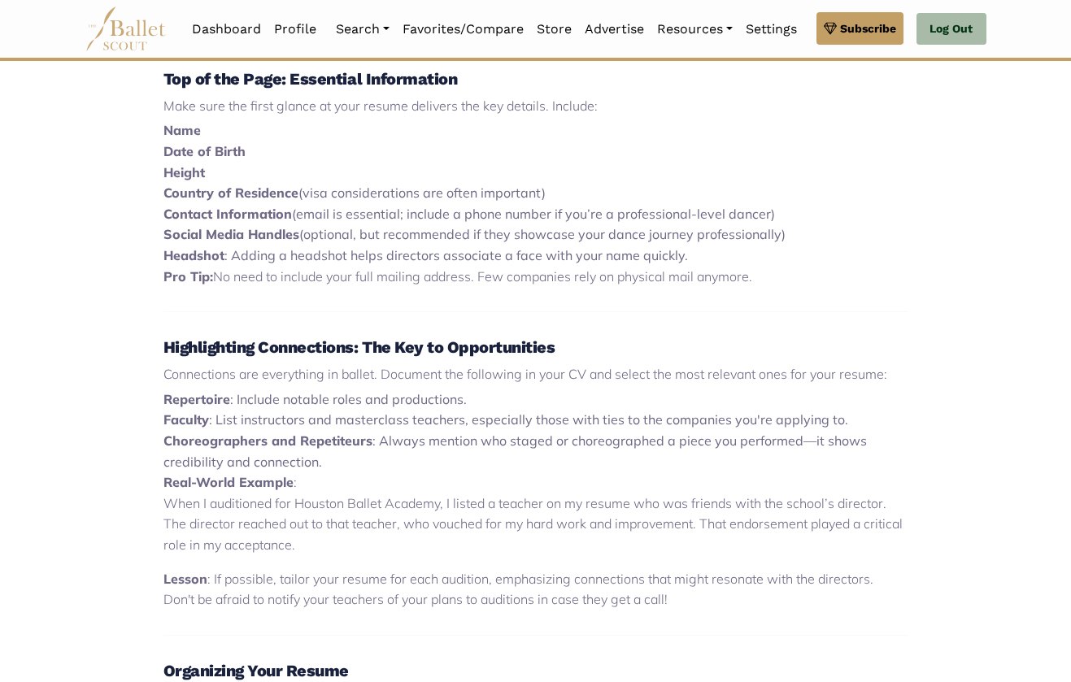
click at [403, 410] on li "Faculty : List instructors and masterclass teachers, especially those with ties…" at bounding box center [535, 420] width 745 height 21
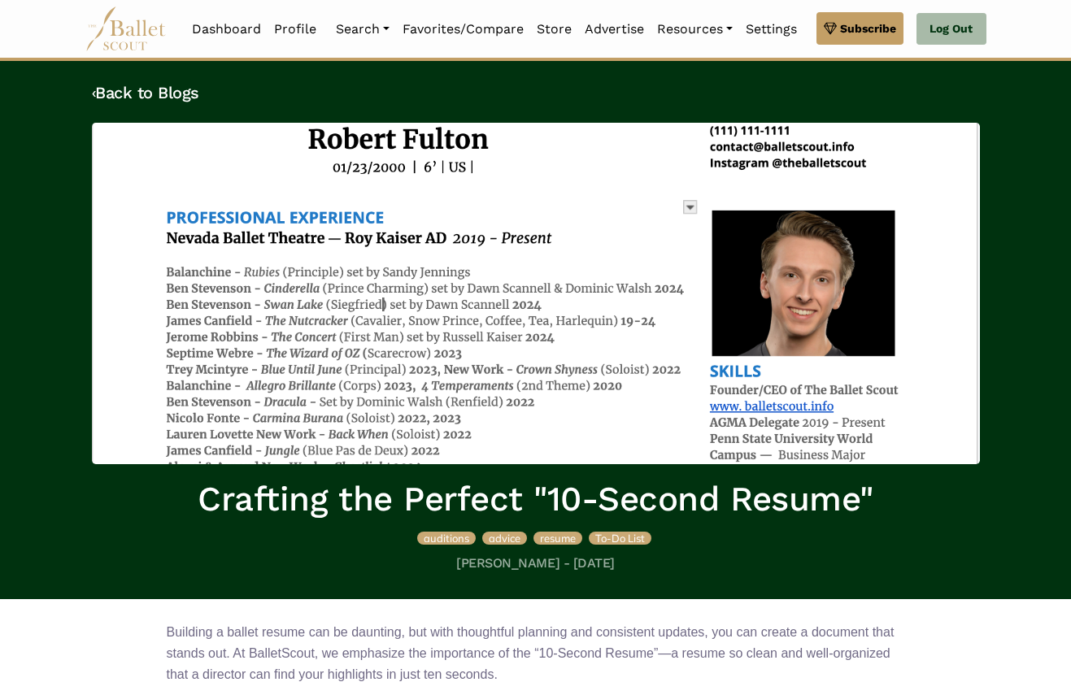
scroll to position [0, 0]
click at [526, 334] on img at bounding box center [536, 293] width 888 height 341
click at [550, 537] on span "resume" at bounding box center [558, 538] width 36 height 13
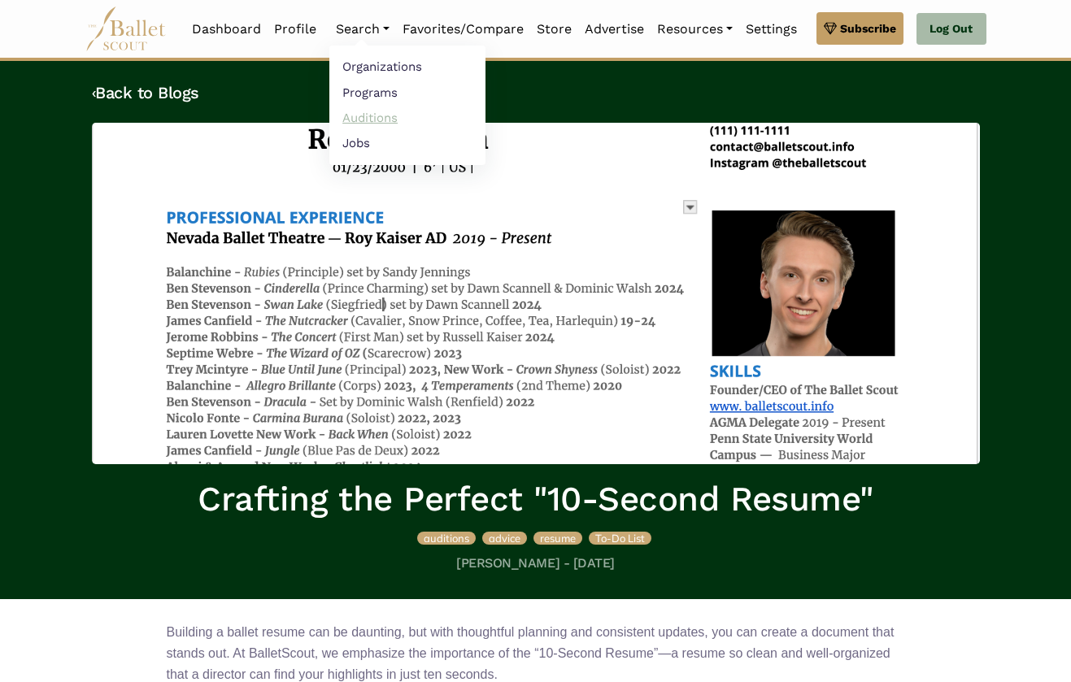
click at [366, 116] on link "Auditions" at bounding box center [407, 117] width 156 height 25
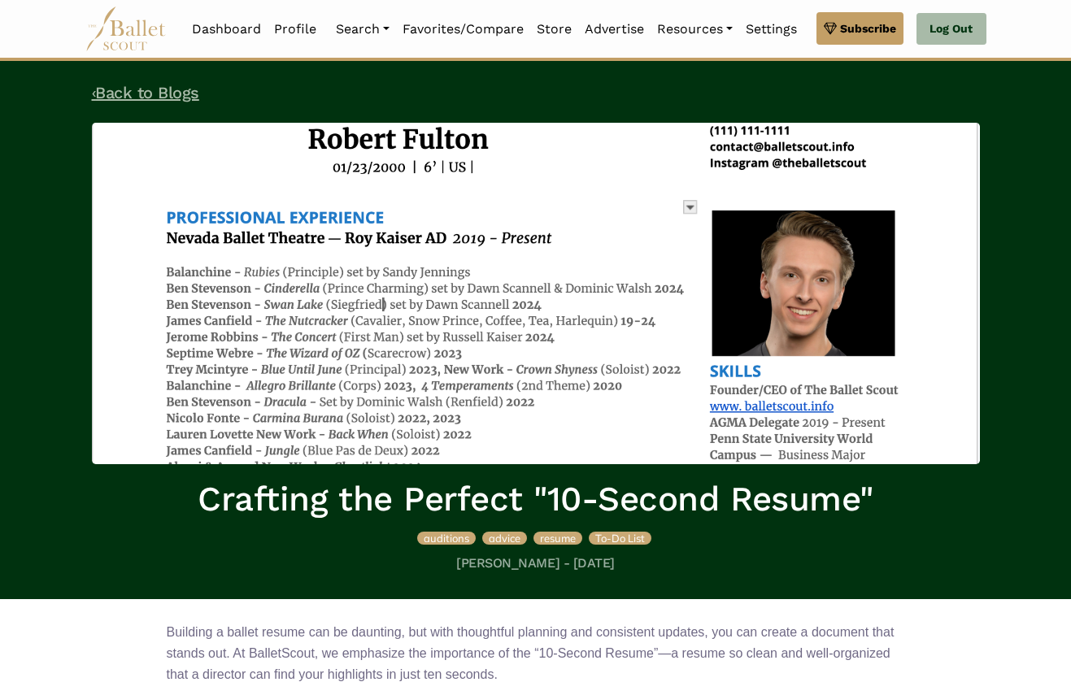
click at [126, 85] on link "‹ Back to Blogs" at bounding box center [145, 93] width 107 height 20
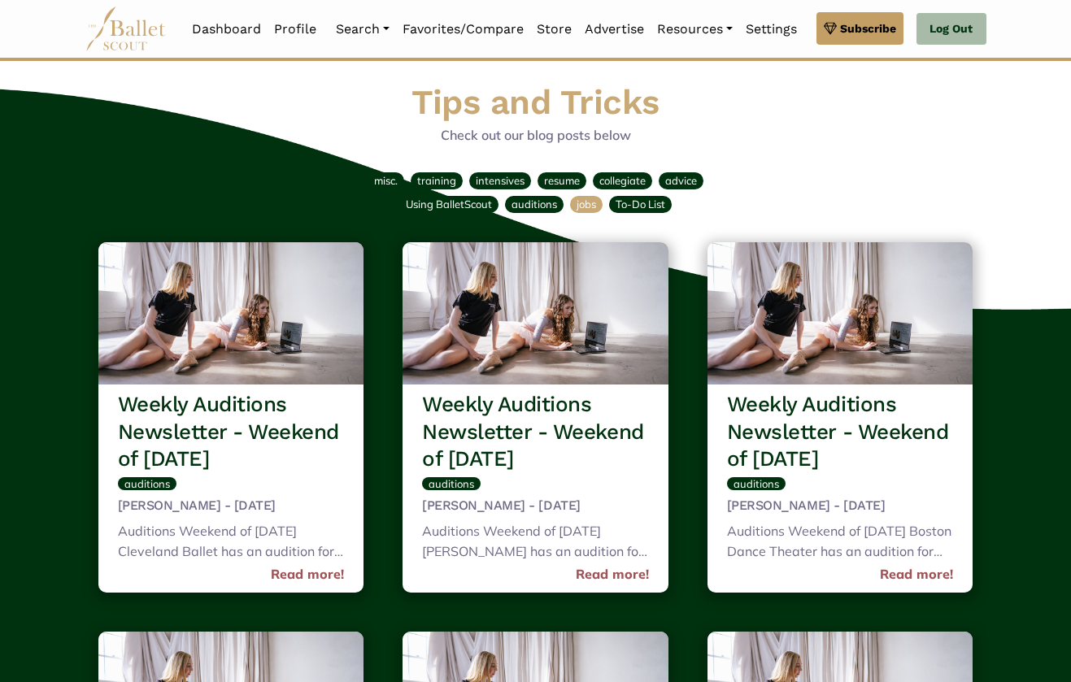
click at [585, 203] on span "jobs" at bounding box center [586, 204] width 20 height 13
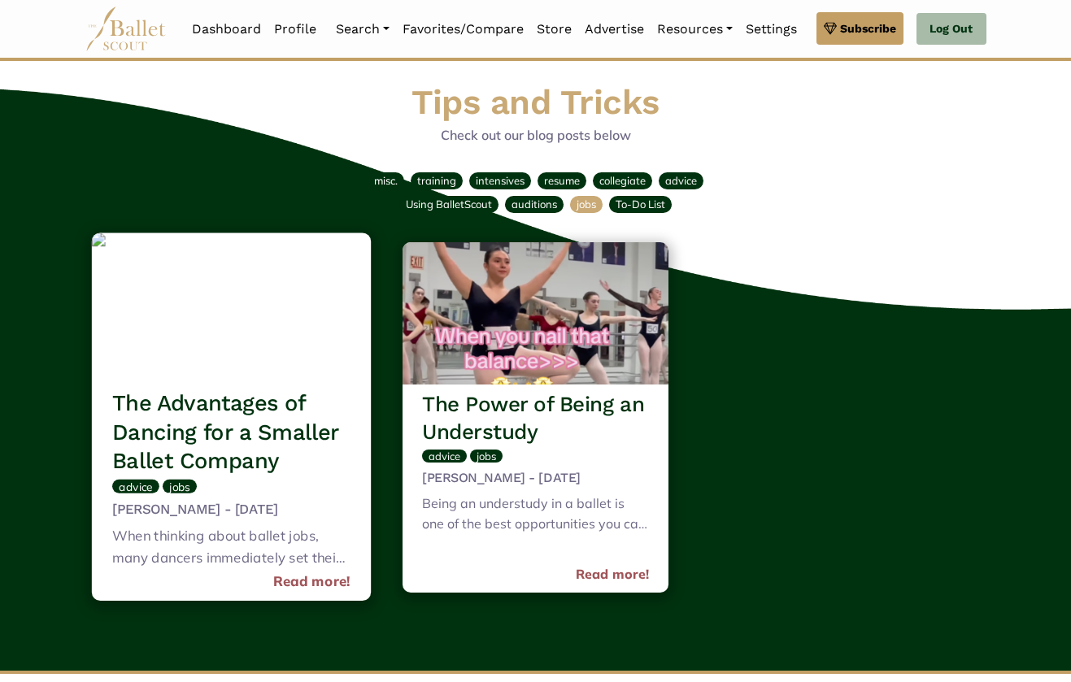
click at [298, 482] on div "advice jobs" at bounding box center [231, 490] width 238 height 28
click at [253, 403] on h3 "The Advantages of Dancing for a Smaller Ballet Company" at bounding box center [231, 432] width 238 height 86
click at [221, 476] on div "advice jobs" at bounding box center [231, 490] width 238 height 28
click at [277, 504] on h5 "Robert Fulton - Aug 18th, 2024" at bounding box center [231, 510] width 238 height 18
click at [163, 485] on div "advice jobs" at bounding box center [231, 490] width 238 height 28
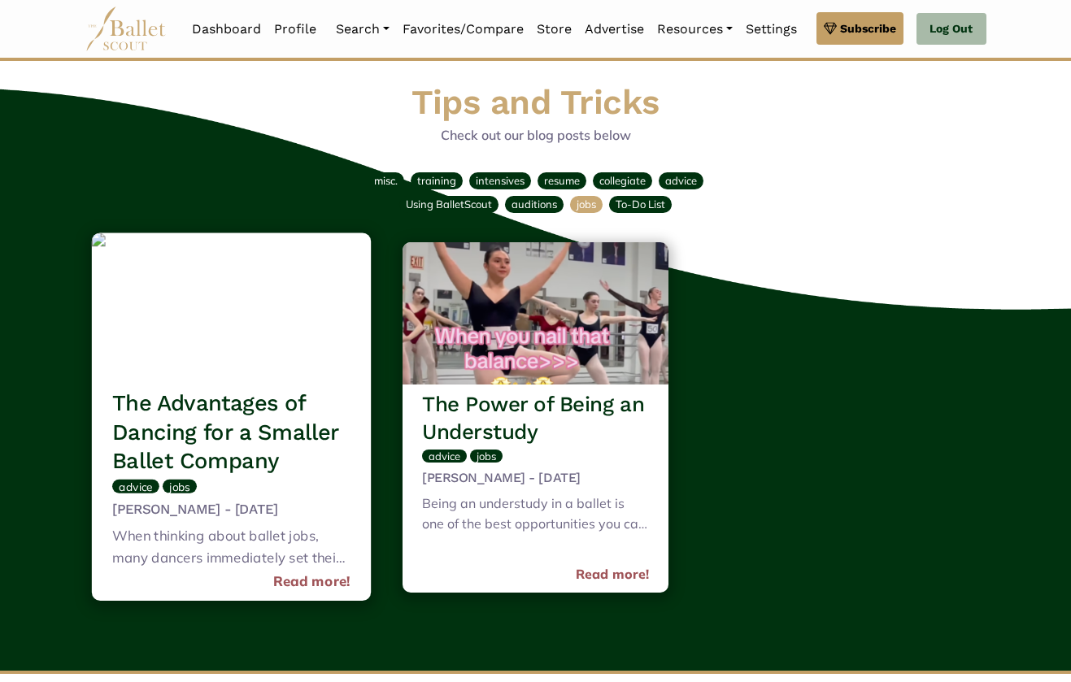
click at [159, 423] on h3 "The Advantages of Dancing for a Smaller Ballet Company" at bounding box center [231, 432] width 238 height 86
click at [250, 310] on img at bounding box center [230, 308] width 279 height 150
click at [245, 421] on h3 "The Advantages of Dancing for a Smaller Ballet Company" at bounding box center [231, 432] width 238 height 86
click at [209, 512] on h5 "Robert Fulton - Aug 18th, 2024" at bounding box center [231, 510] width 238 height 18
click at [289, 576] on link "Read more!" at bounding box center [311, 582] width 77 height 22
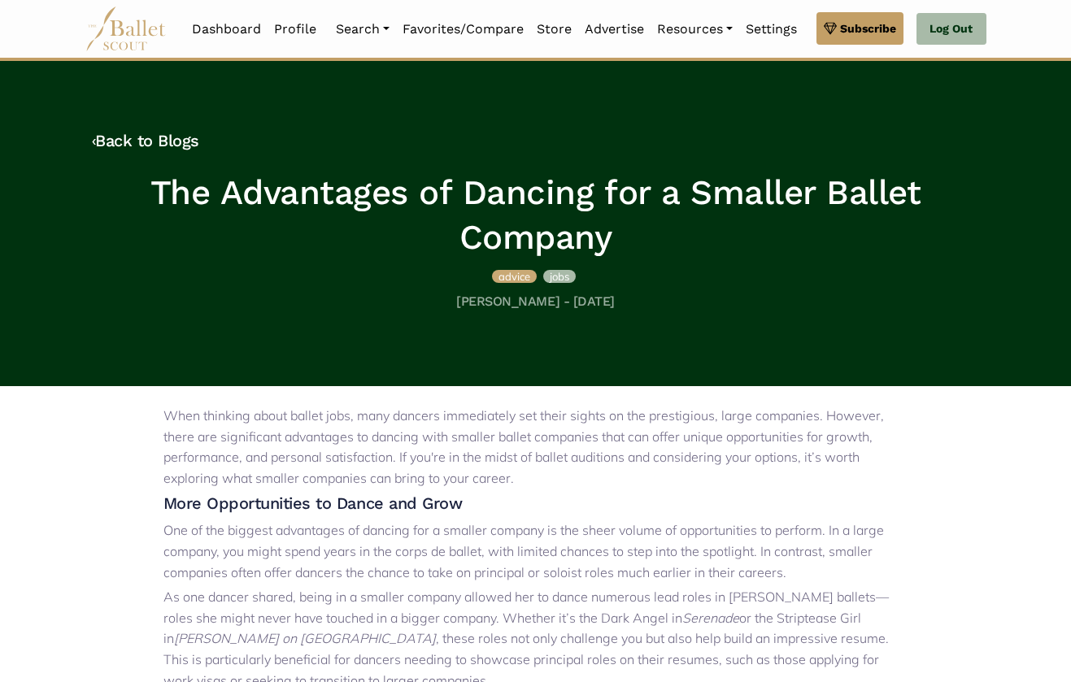
click at [554, 277] on span "jobs" at bounding box center [560, 276] width 20 height 13
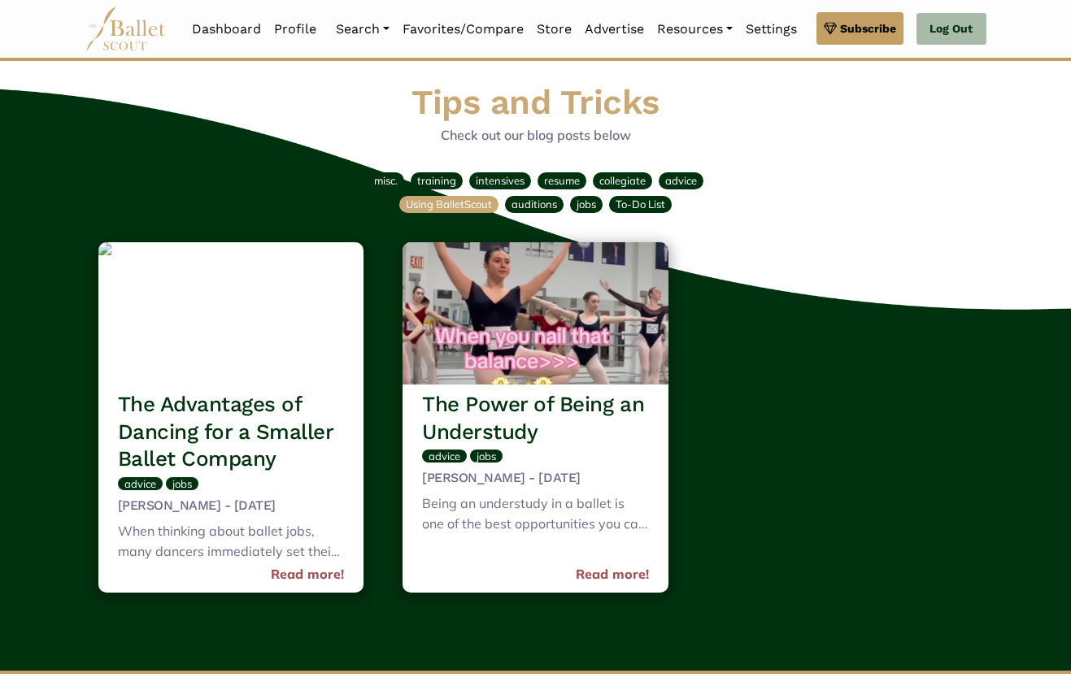
click at [473, 207] on span "Using BalletScout" at bounding box center [449, 204] width 86 height 13
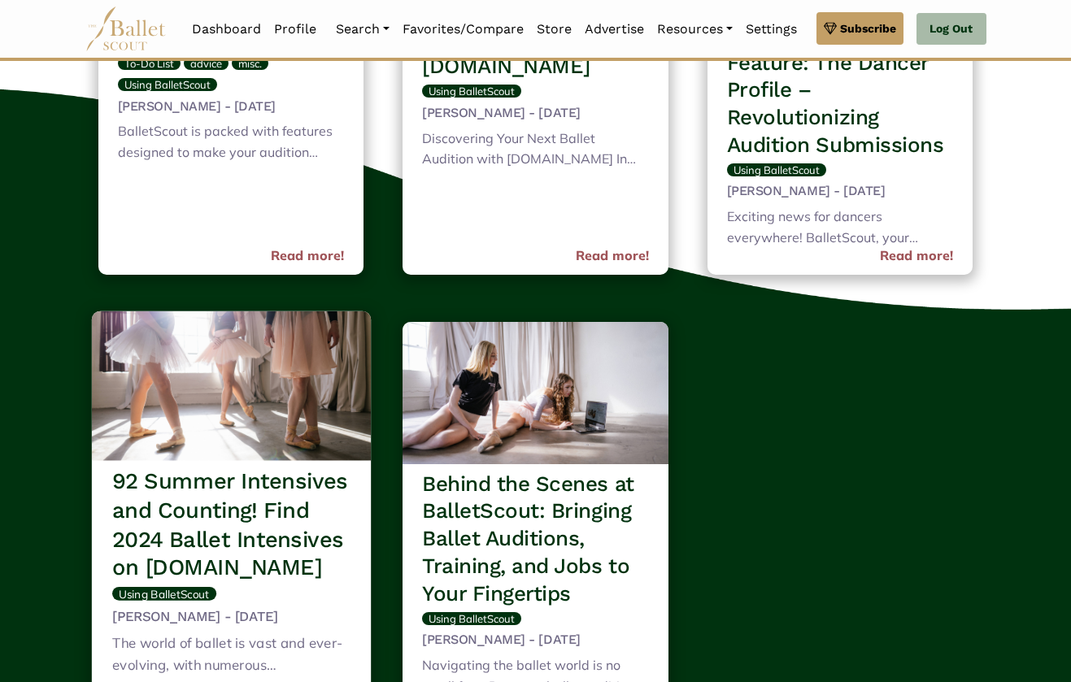
scroll to position [141, 0]
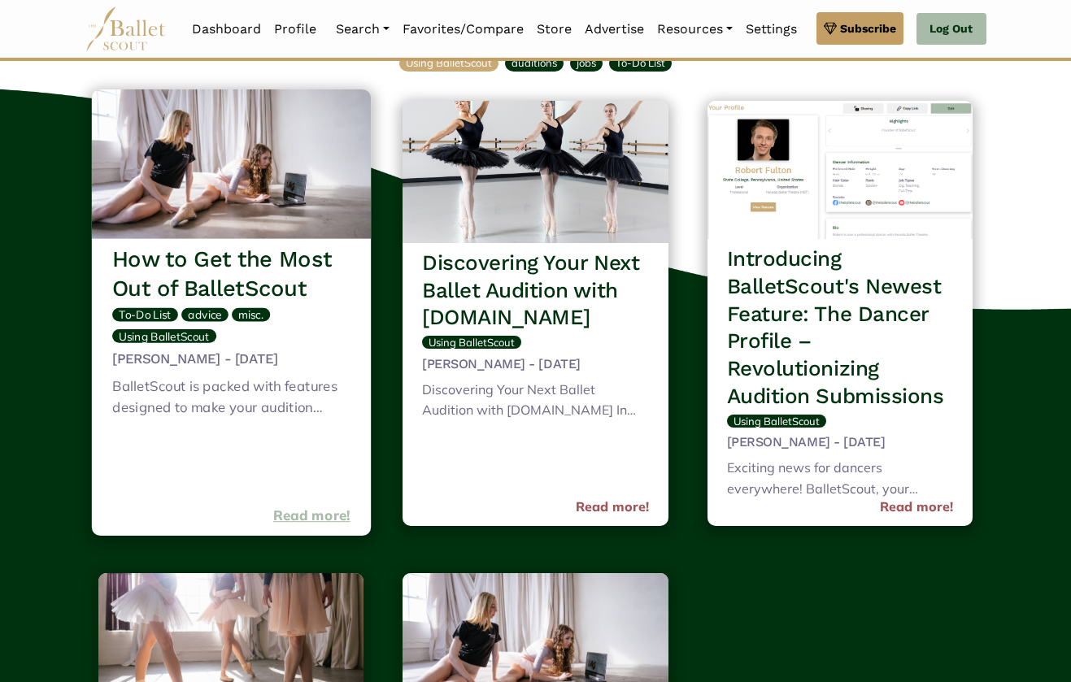
click at [327, 511] on link "Read more!" at bounding box center [311, 516] width 77 height 22
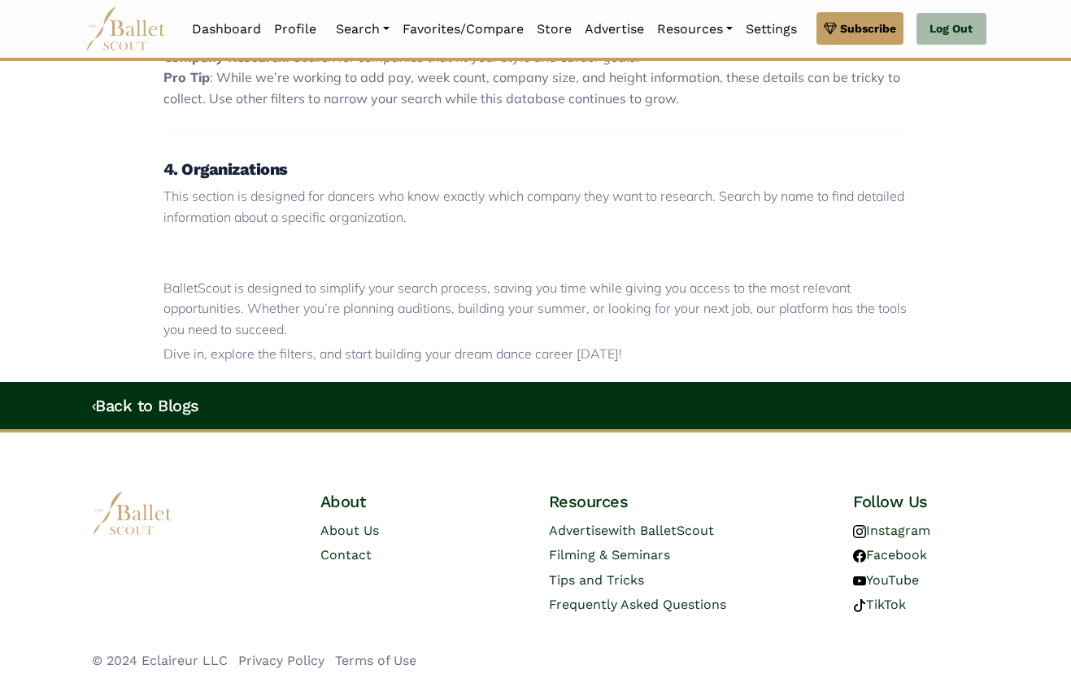
scroll to position [1446, 0]
